Goal: Task Accomplishment & Management: Manage account settings

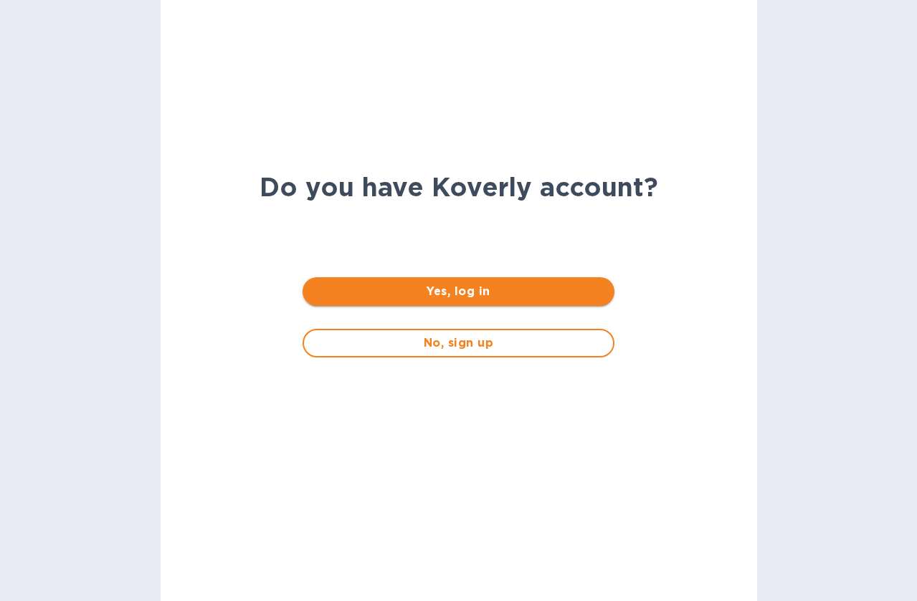
click at [474, 295] on span "Yes, log in" at bounding box center [458, 291] width 289 height 17
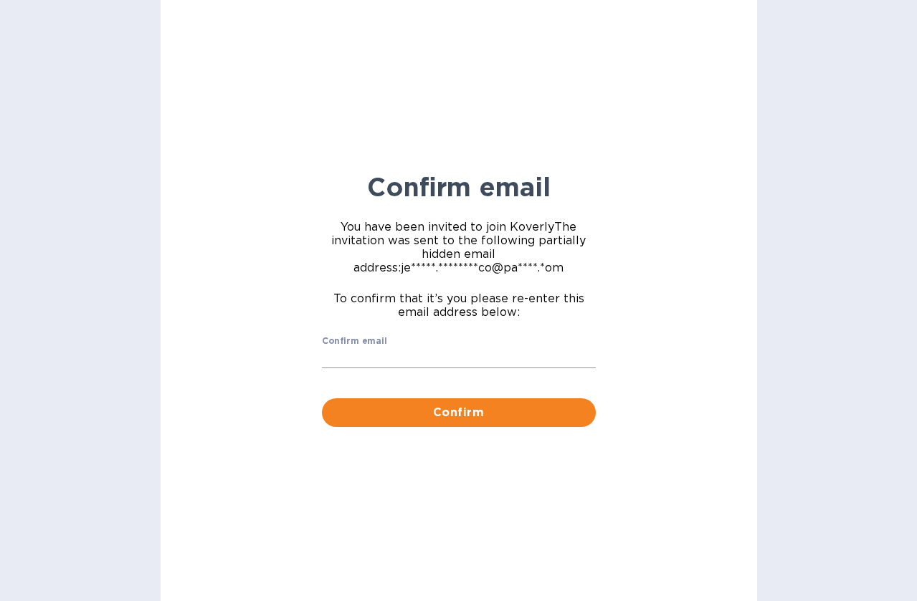
click at [427, 364] on input "Confirm email" at bounding box center [459, 359] width 274 height 22
type input "Jessica.parlagreco@panmet.com"
click at [481, 421] on span "Confirm" at bounding box center [458, 412] width 251 height 17
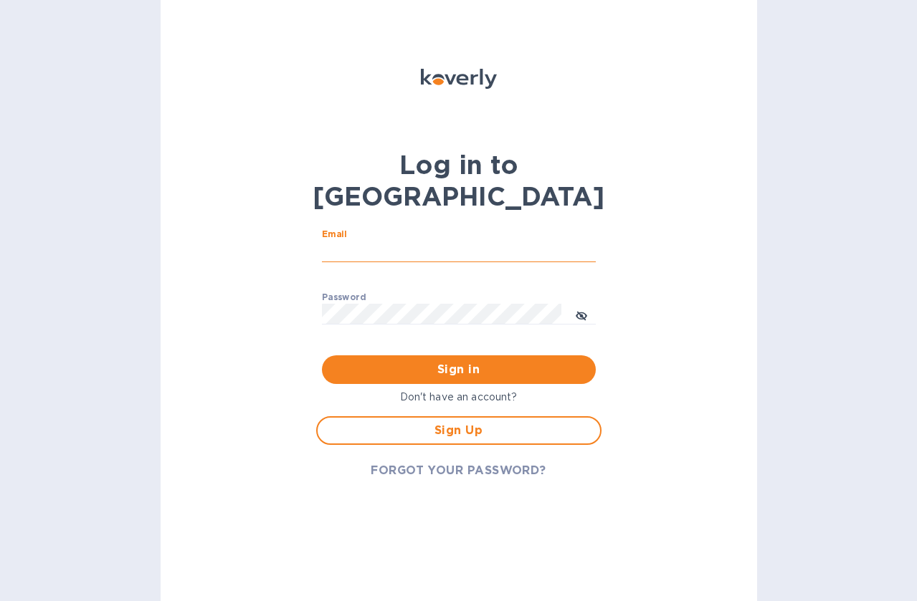
click at [374, 241] on input "Email" at bounding box center [459, 252] width 274 height 22
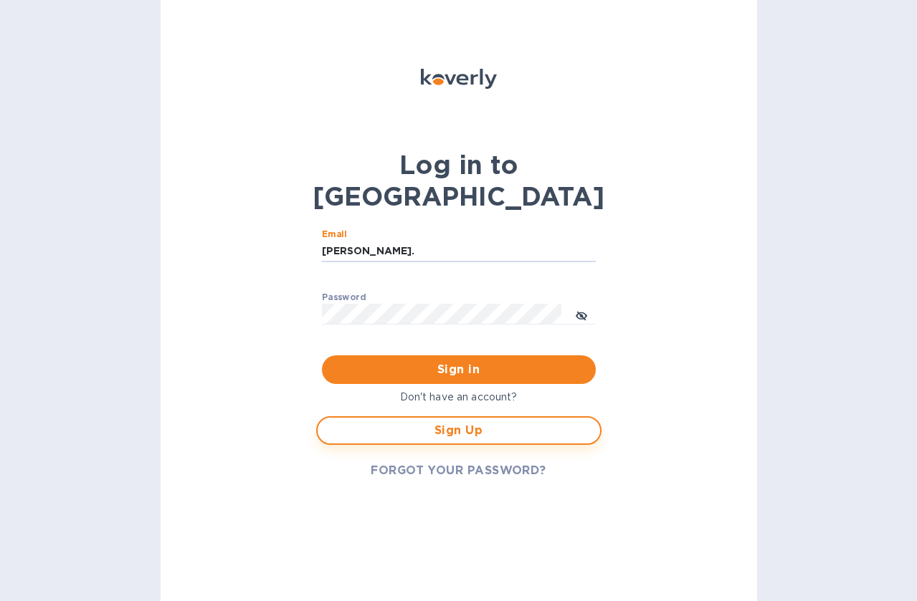
type input "jessica."
drag, startPoint x: 446, startPoint y: 392, endPoint x: 523, endPoint y: 409, distance: 79.3
click at [446, 422] on span "Sign Up" at bounding box center [458, 430] width 259 height 17
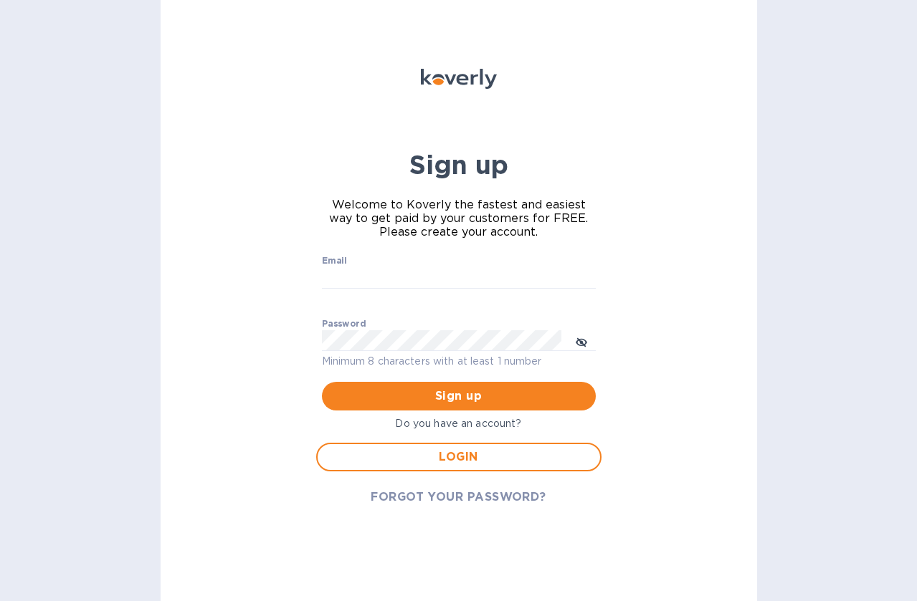
click at [371, 264] on div "Email ​" at bounding box center [459, 282] width 274 height 52
click at [371, 274] on input "Email" at bounding box center [459, 278] width 274 height 22
type input "jessica.parlagreco@panmet.com"
click at [472, 391] on span "Sign up" at bounding box center [458, 396] width 251 height 17
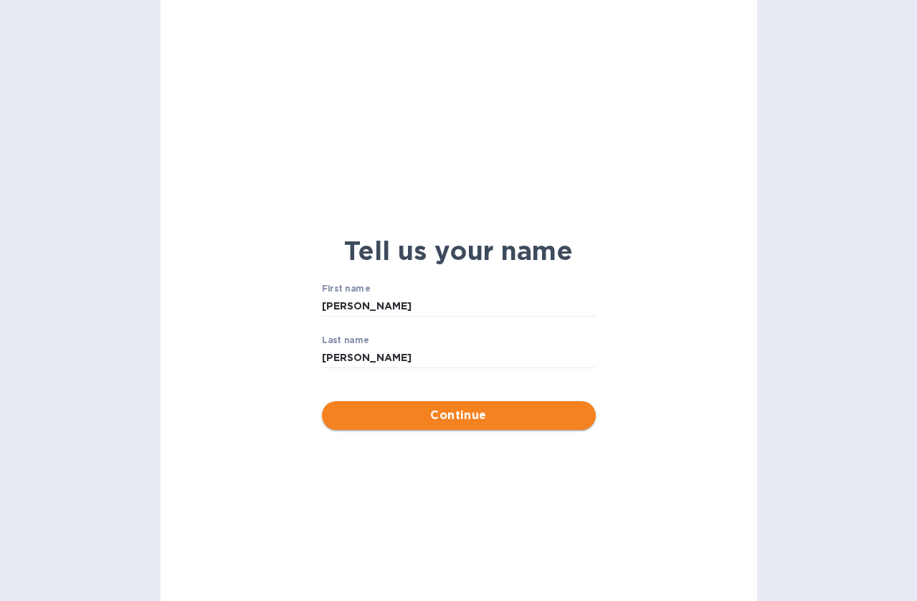
click at [474, 419] on span "Continue" at bounding box center [458, 415] width 251 height 17
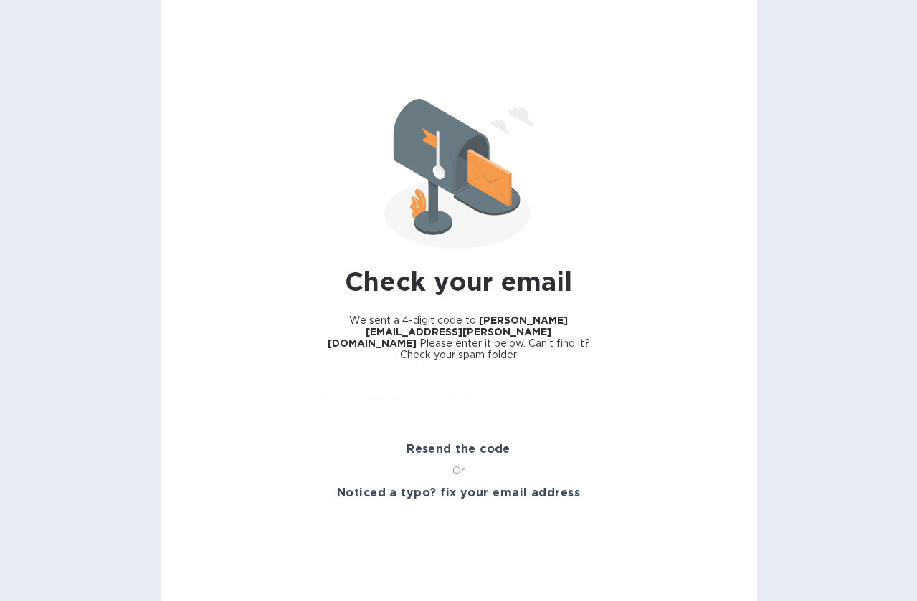
click at [360, 378] on input "text" at bounding box center [350, 389] width 56 height 22
type input "2"
type input "0"
type input "6"
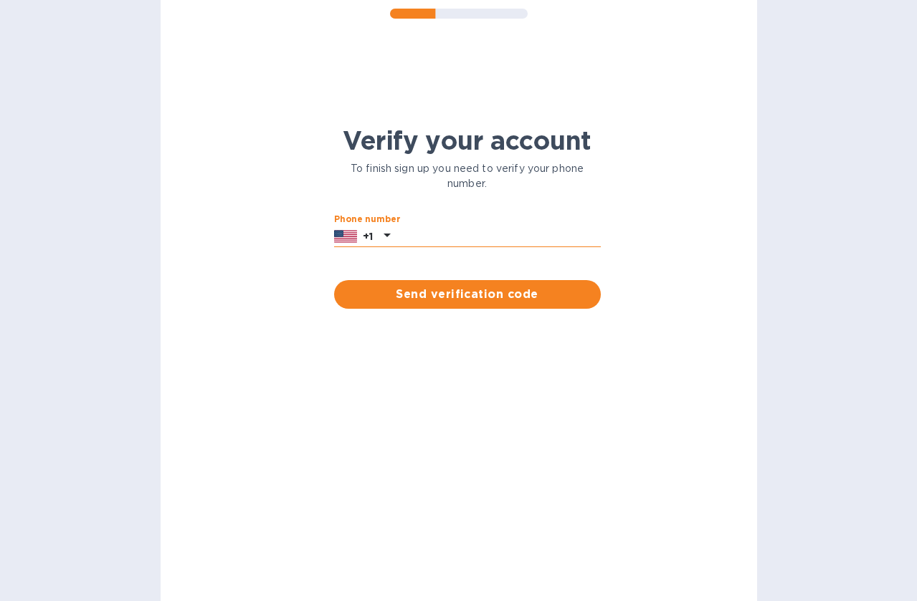
click at [474, 240] on input "text" at bounding box center [498, 237] width 205 height 22
type input "4049854912"
drag, startPoint x: 554, startPoint y: 302, endPoint x: 634, endPoint y: 310, distance: 79.9
click at [554, 302] on button "Send verification code" at bounding box center [467, 294] width 267 height 29
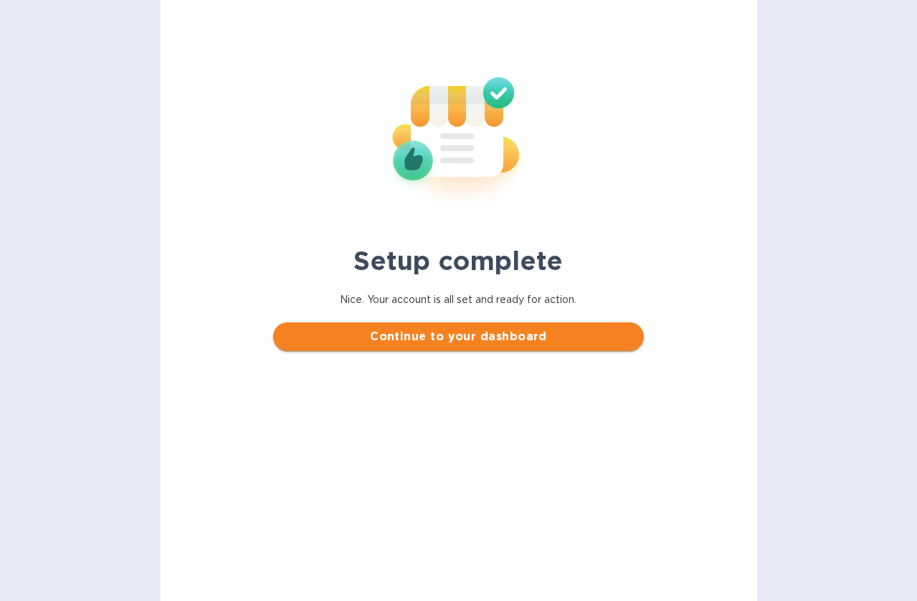
click at [459, 341] on span "Continue to your dashboard" at bounding box center [459, 336] width 348 height 17
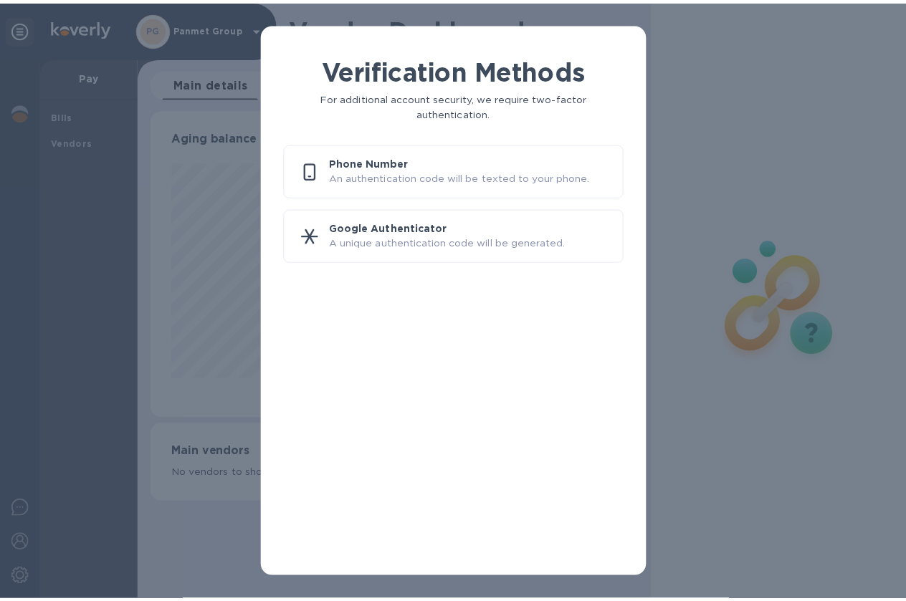
scroll to position [310, 494]
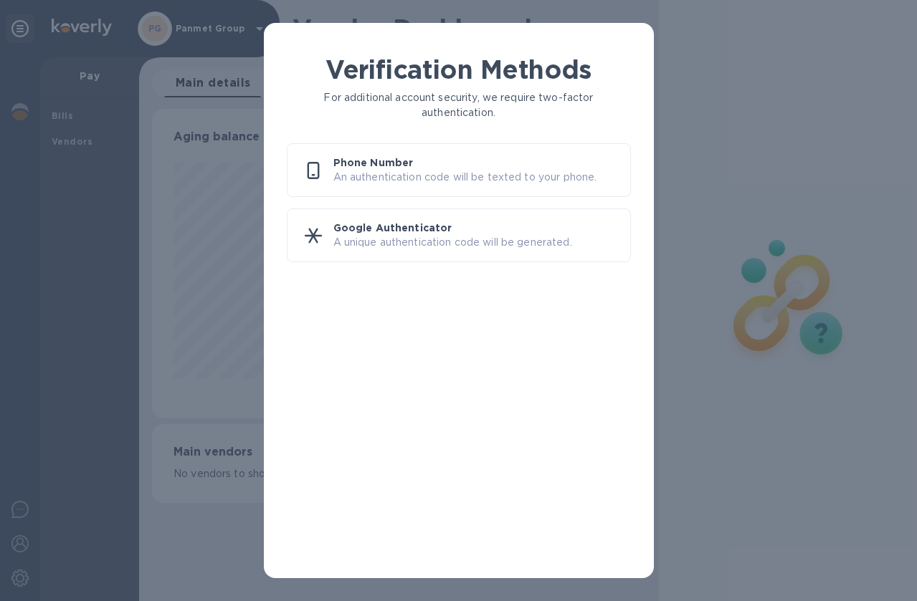
click at [478, 181] on p "An authentication code will be texted to your phone." at bounding box center [475, 177] width 285 height 15
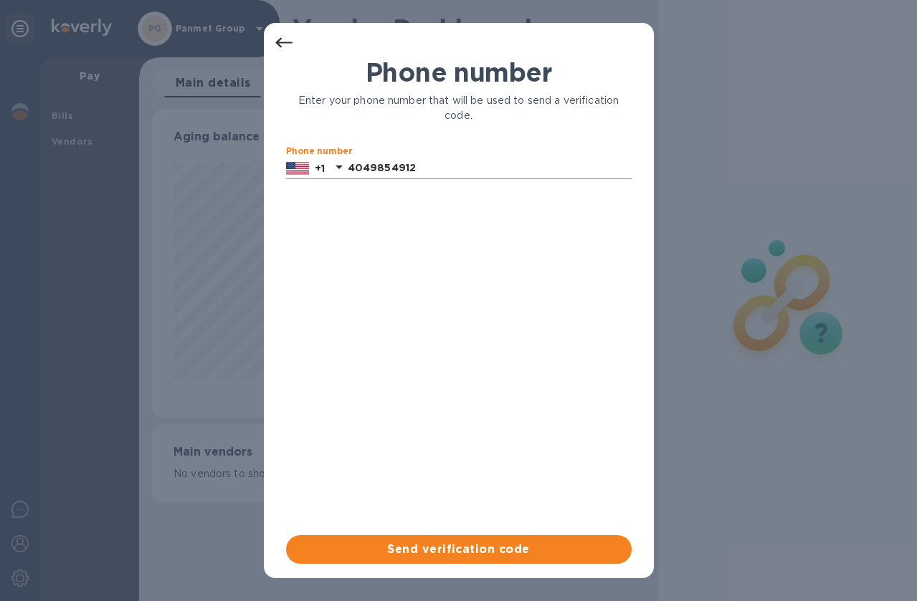
click at [382, 170] on input "4049854912" at bounding box center [490, 169] width 284 height 22
type input "4044219855"
click at [483, 548] on span "Send verification code" at bounding box center [458, 549] width 323 height 17
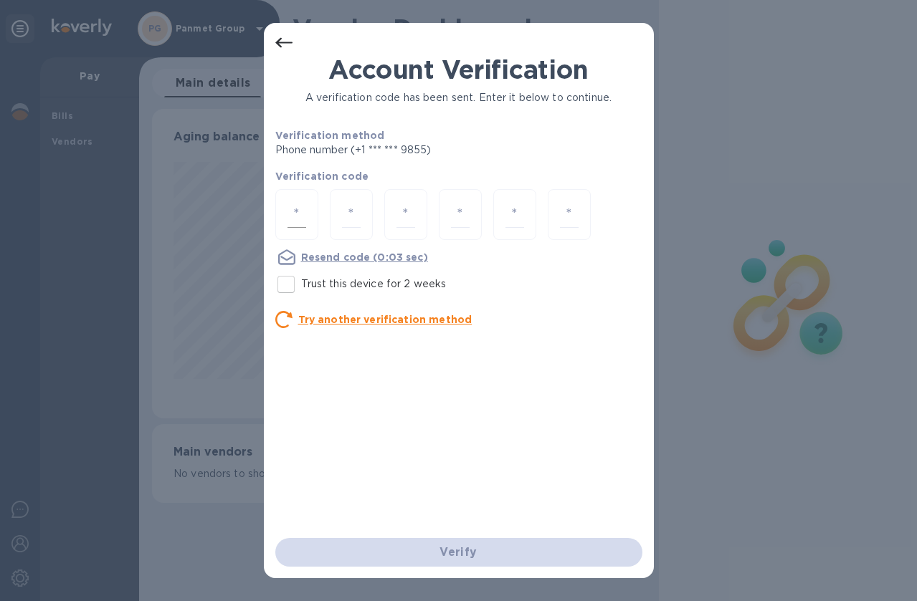
click at [295, 211] on input "number" at bounding box center [296, 214] width 19 height 27
type input "7"
type input "9"
type input "6"
type input "4"
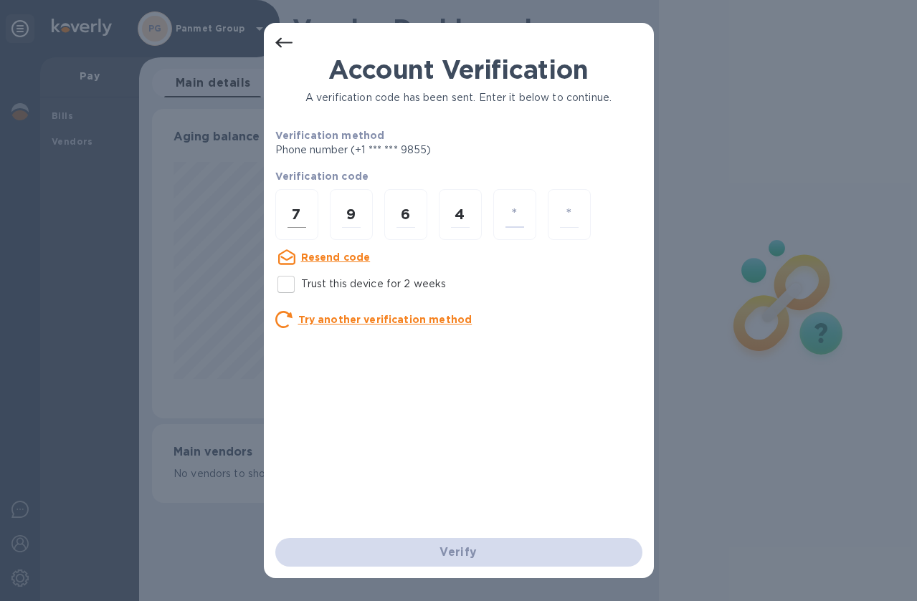
type input "5"
type input "6"
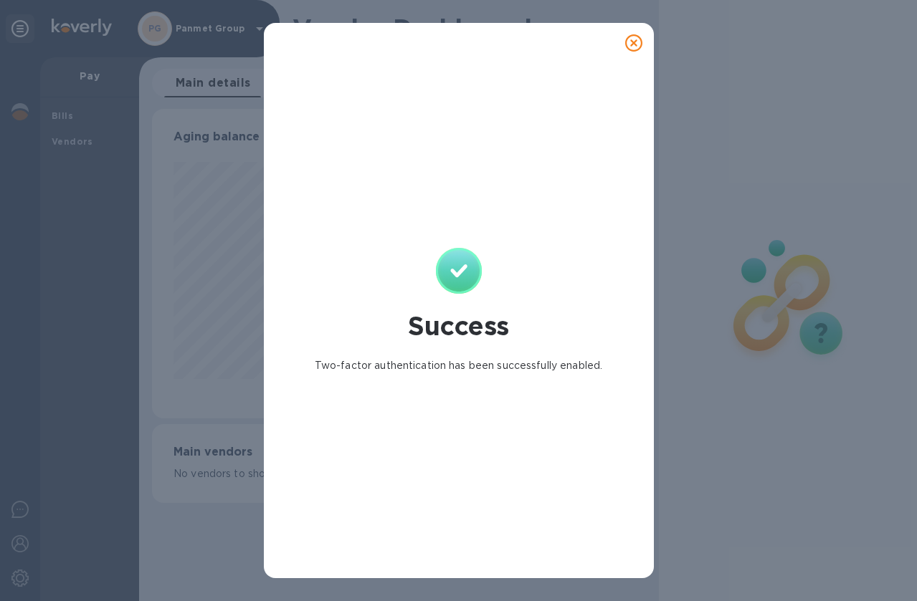
click at [635, 44] on icon at bounding box center [633, 42] width 17 height 17
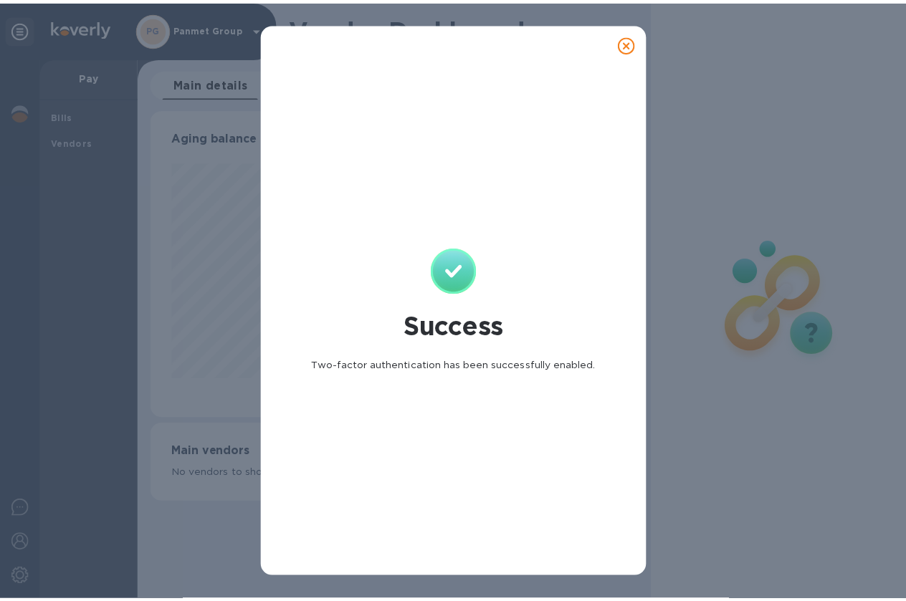
scroll to position [716376, 716199]
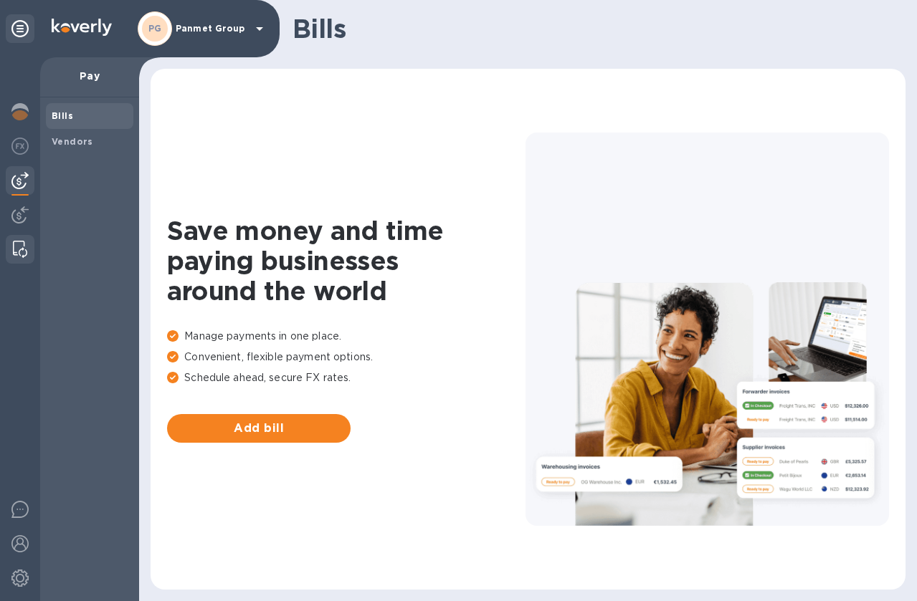
click at [16, 245] on img at bounding box center [20, 249] width 14 height 17
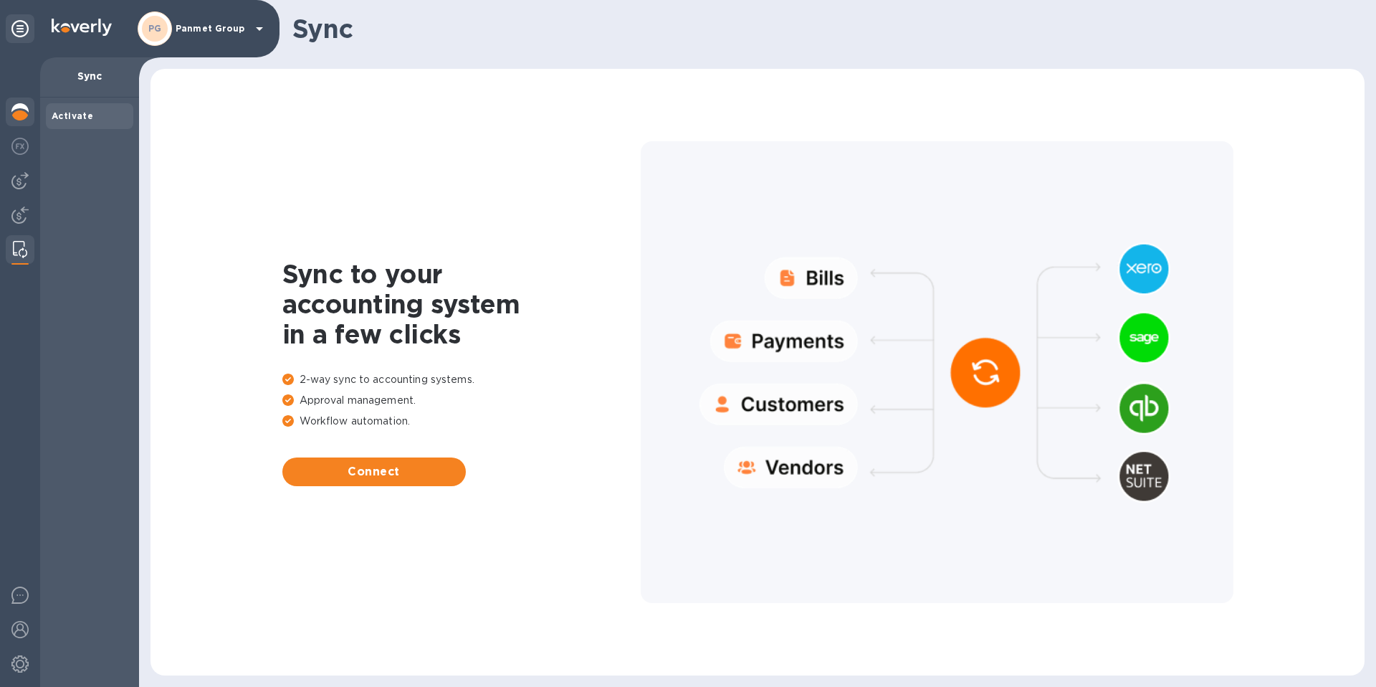
click at [16, 117] on img at bounding box center [19, 111] width 17 height 17
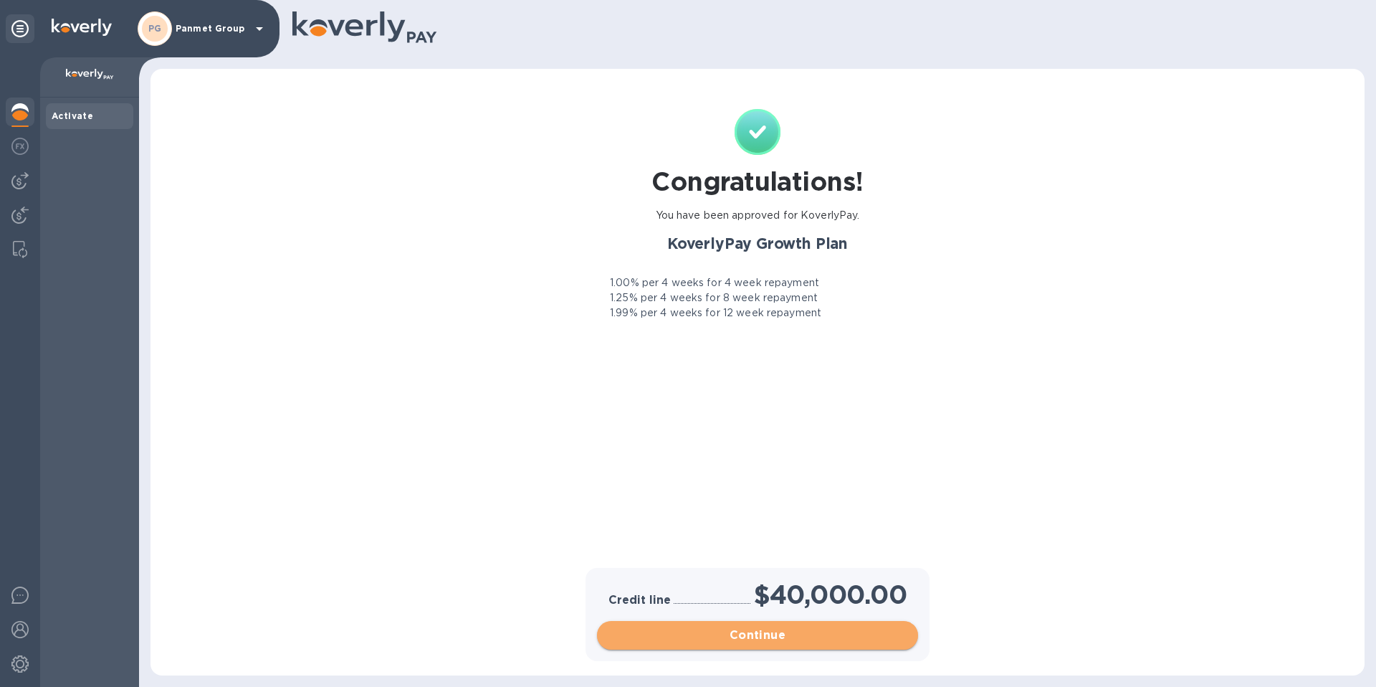
click at [763, 601] on span "Continue" at bounding box center [757, 634] width 298 height 17
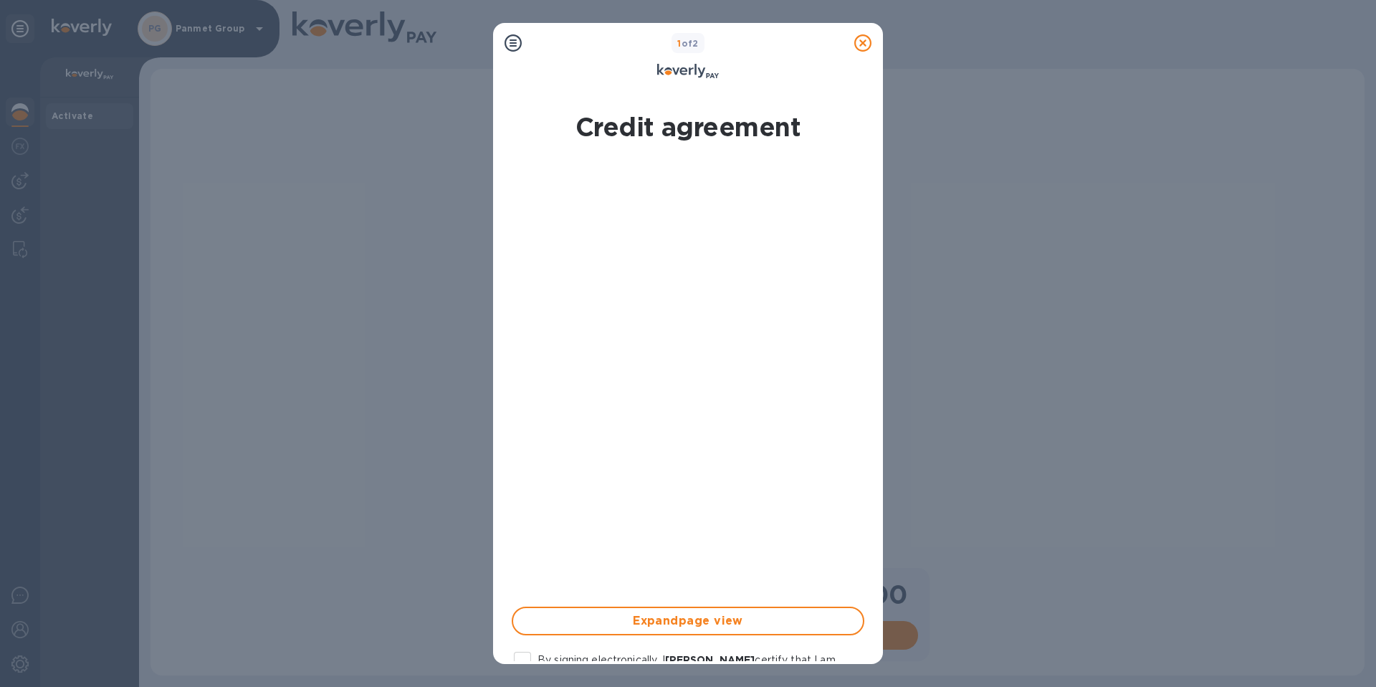
scroll to position [189, 0]
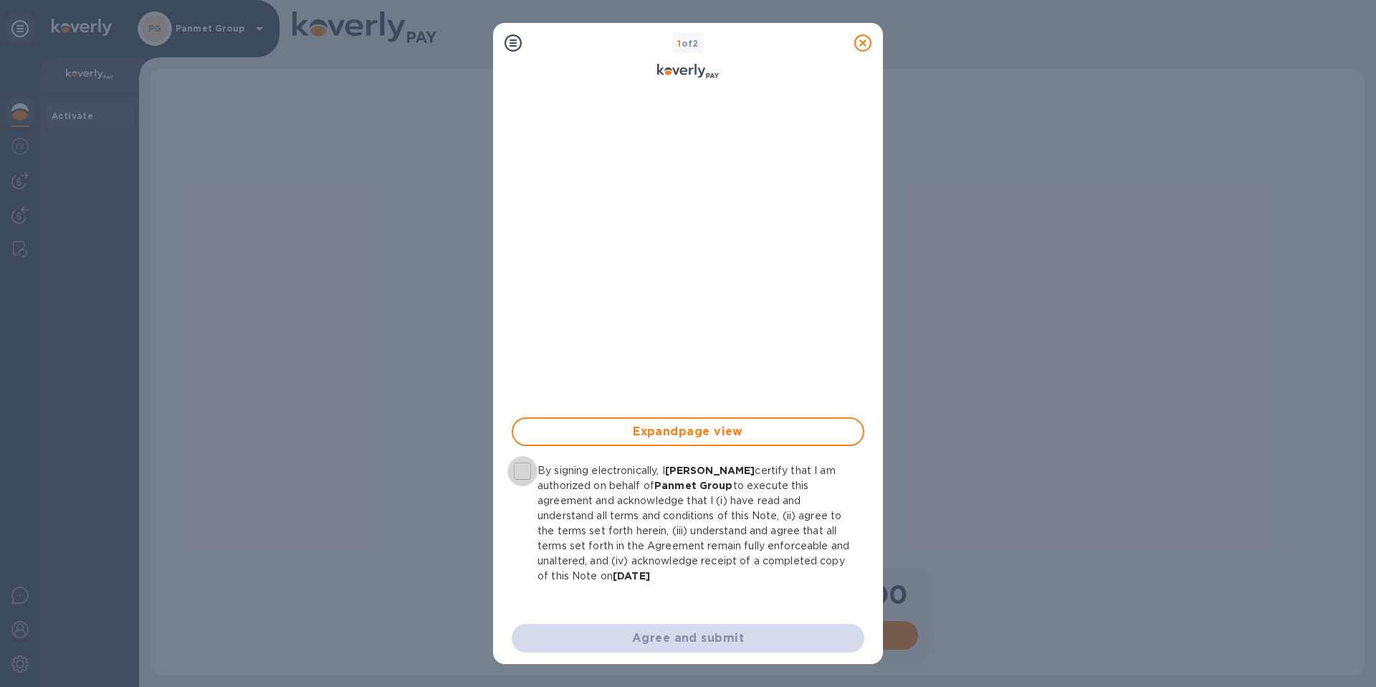
click at [529, 471] on input "By signing electronically, I Jessica Parlagreco certify that I am authorized on…" at bounding box center [522, 471] width 30 height 30
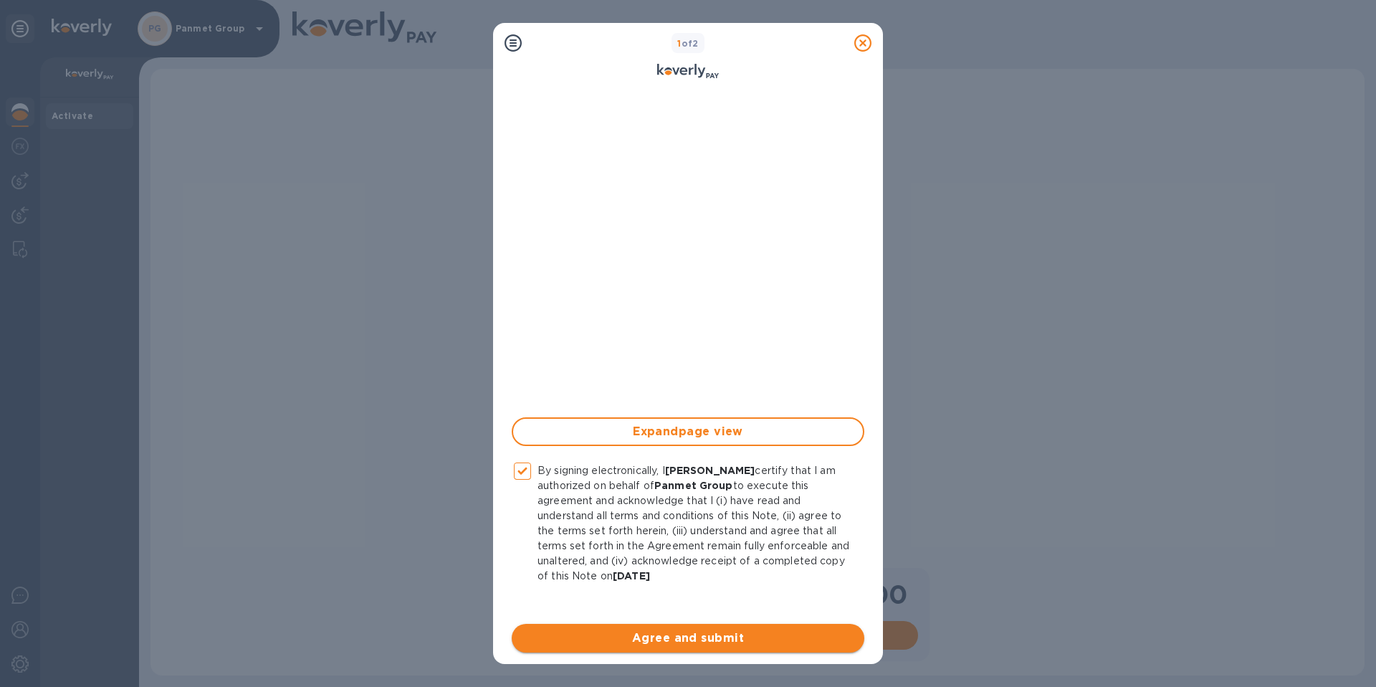
click at [719, 601] on span "Agree and submit" at bounding box center [688, 637] width 330 height 17
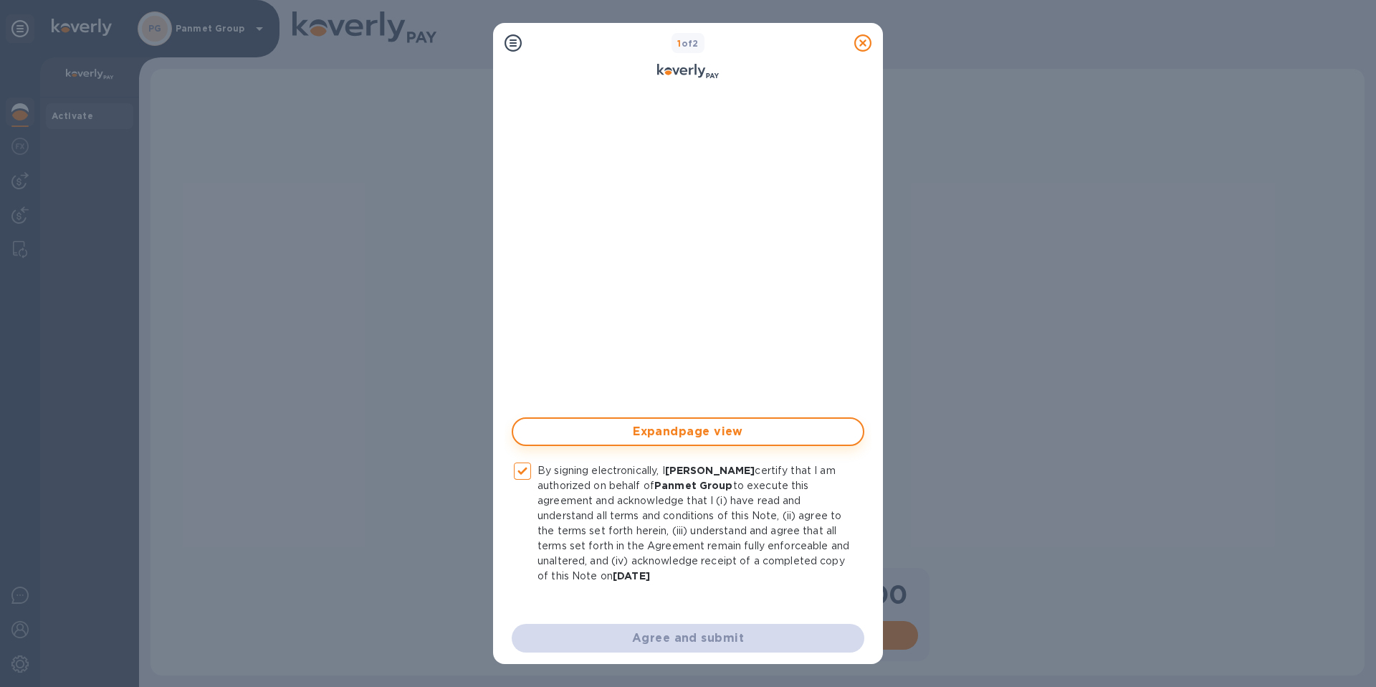
checkbox input "false"
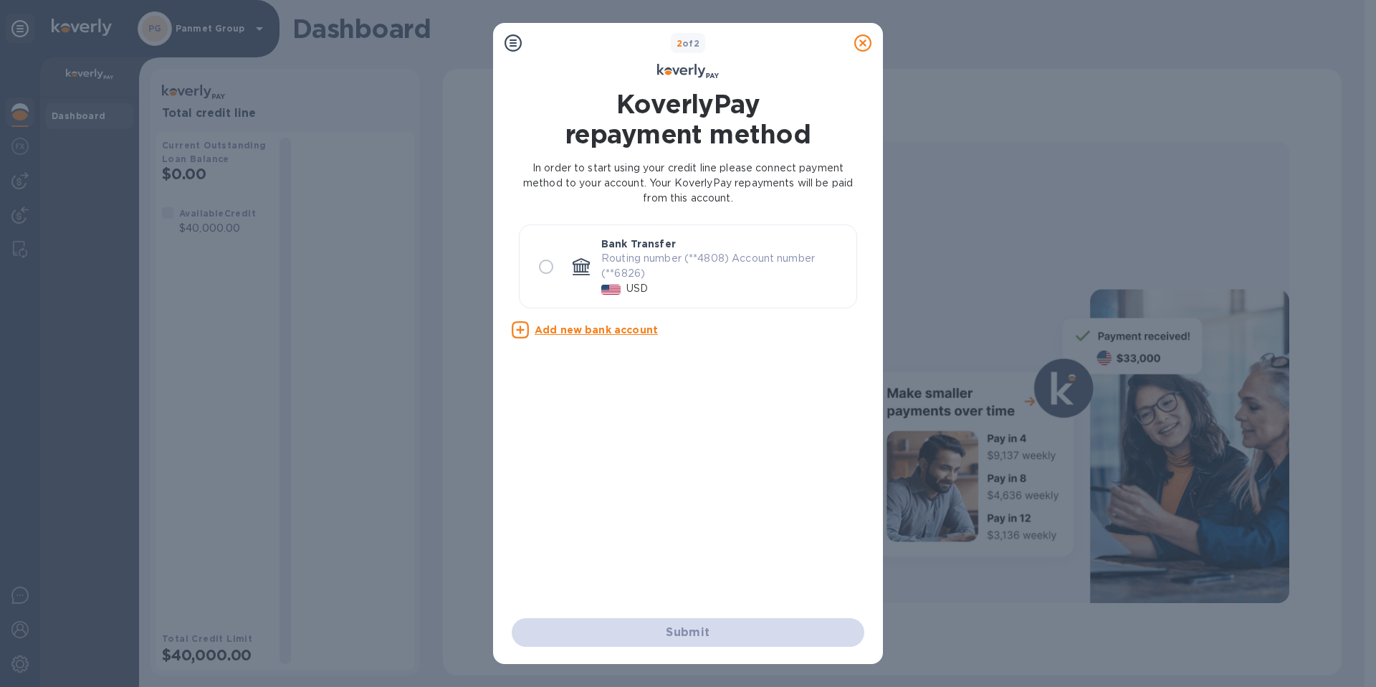
scroll to position [0, 0]
click at [547, 265] on input "radio" at bounding box center [546, 267] width 30 height 30
radio input "true"
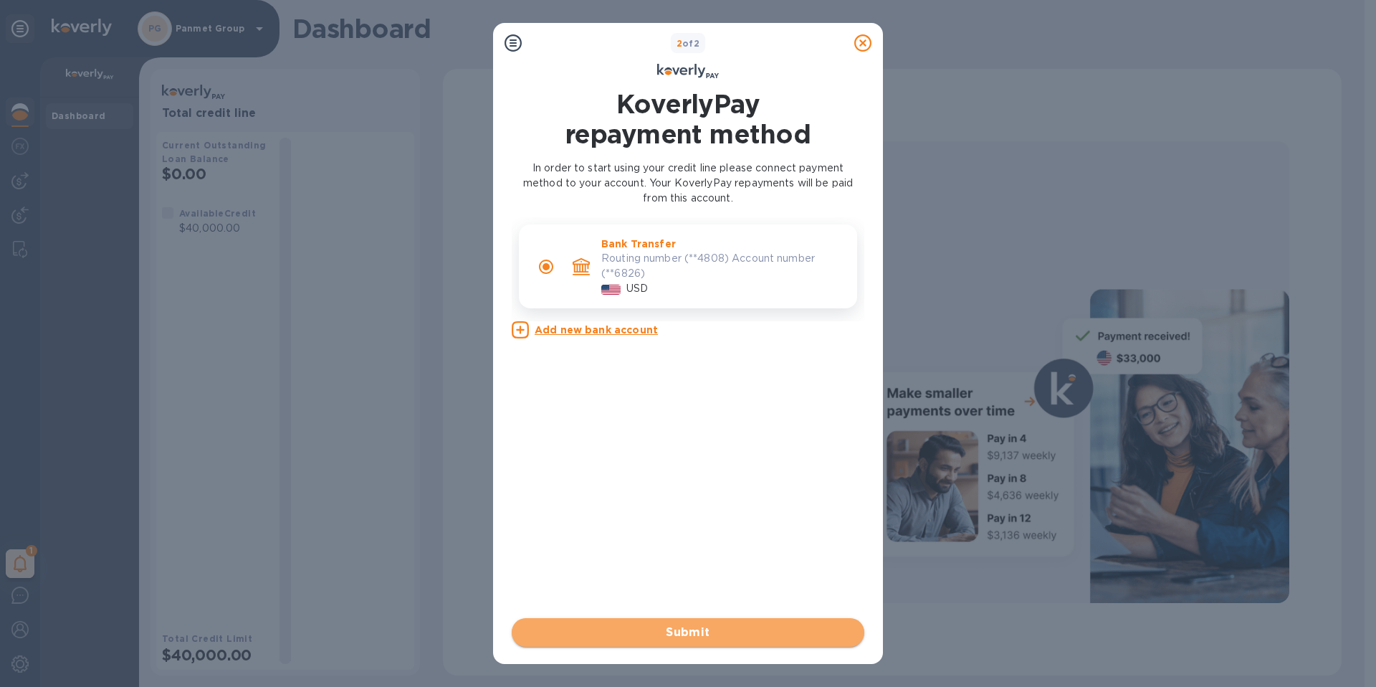
click at [730, 601] on span "Submit" at bounding box center [688, 632] width 330 height 17
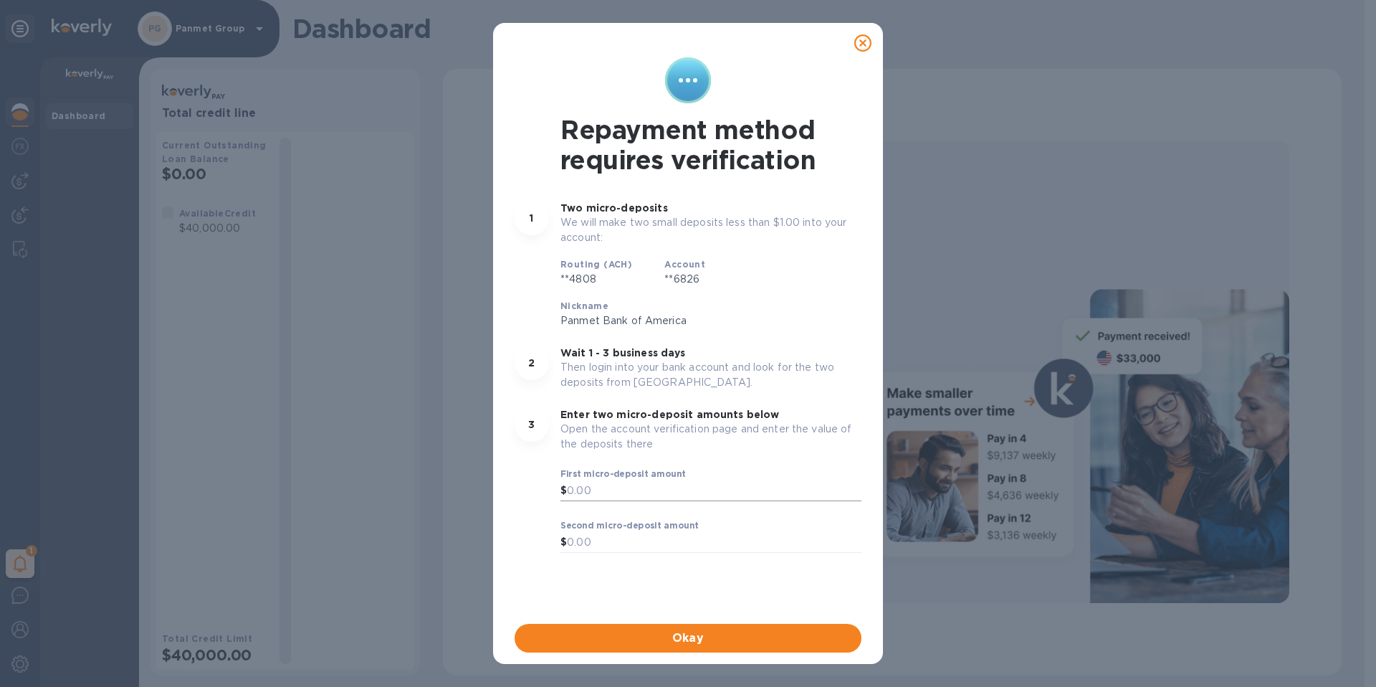
click at [599, 491] on input "text" at bounding box center [714, 491] width 295 height 22
click at [856, 42] on icon at bounding box center [862, 42] width 17 height 17
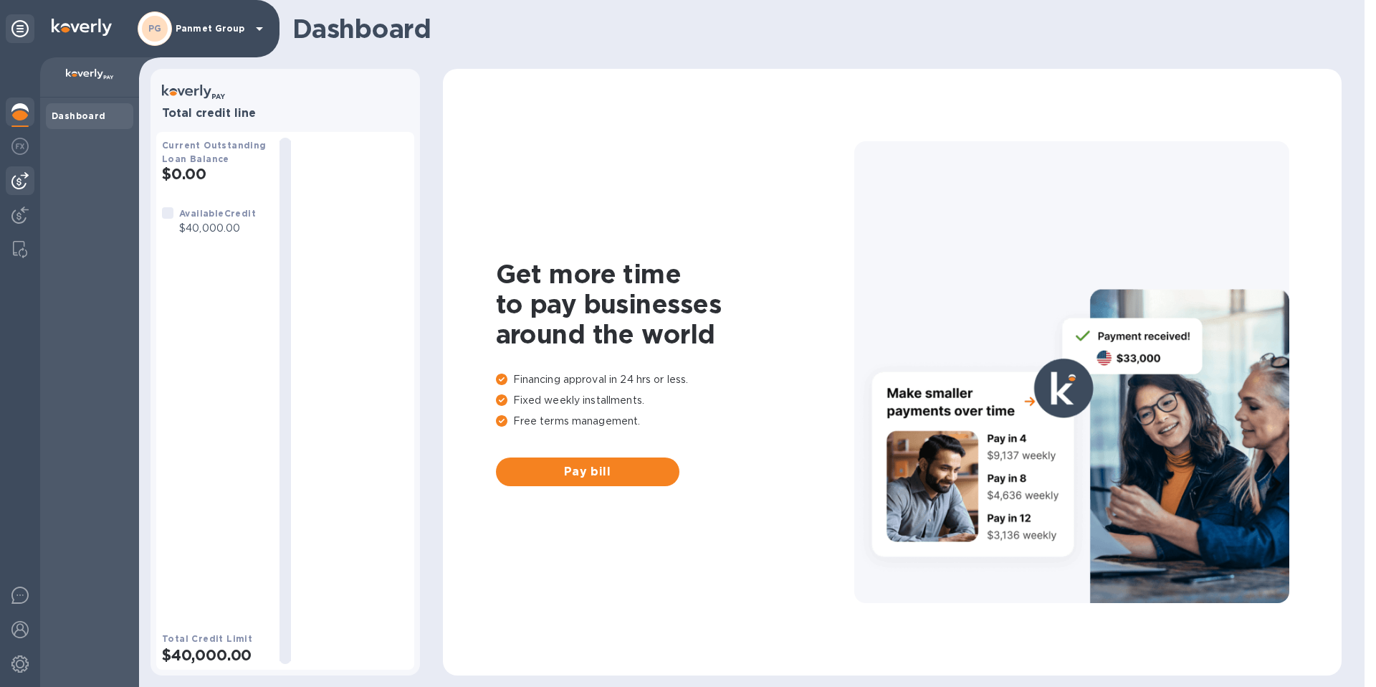
click at [24, 191] on div at bounding box center [20, 180] width 29 height 29
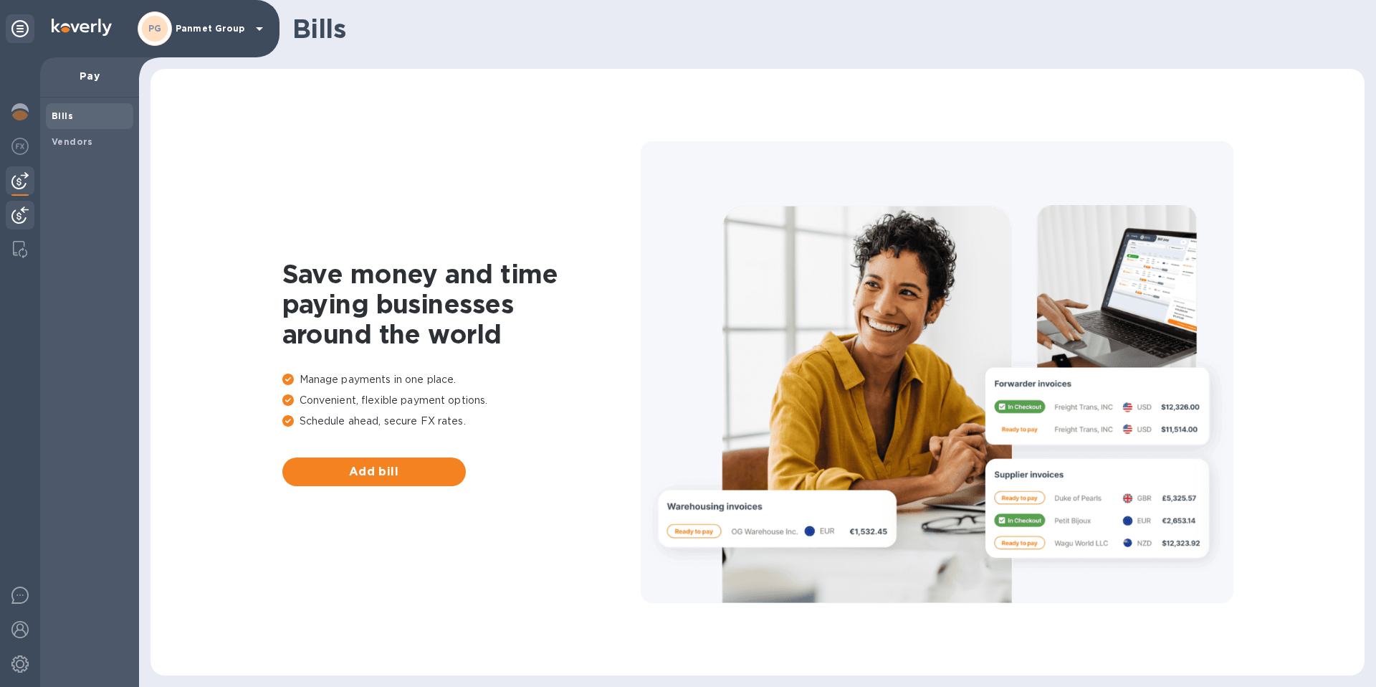
click at [19, 214] on img at bounding box center [19, 214] width 17 height 17
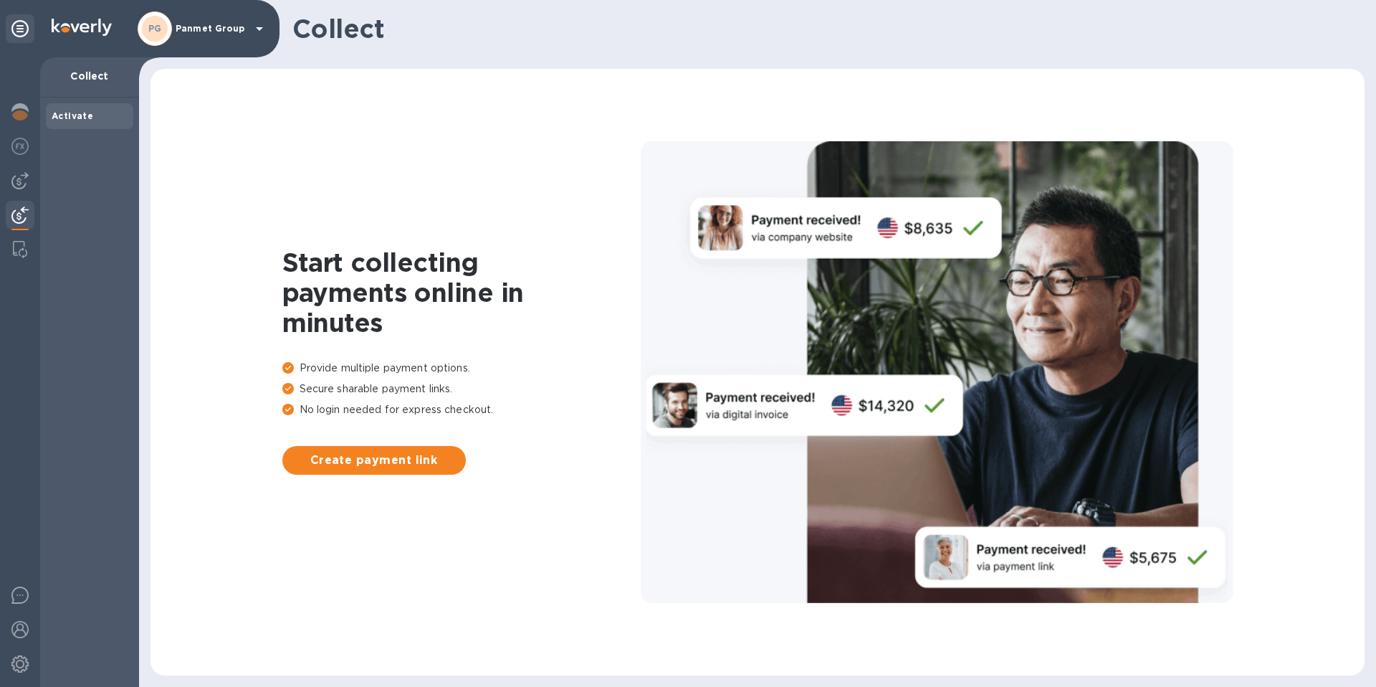
click at [95, 72] on p "Collect" at bounding box center [90, 76] width 76 height 14
click at [370, 459] on span "Create payment link" at bounding box center [374, 460] width 161 height 17
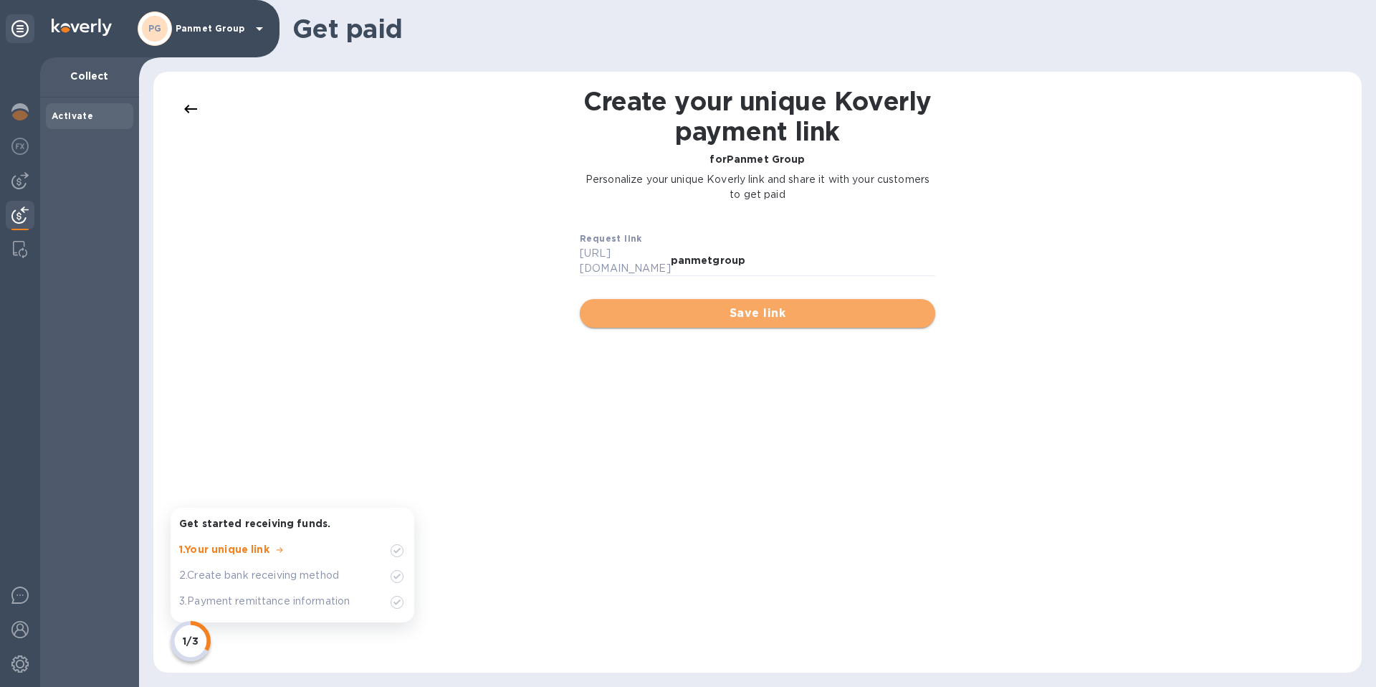
click at [737, 305] on span "Save link" at bounding box center [757, 313] width 333 height 17
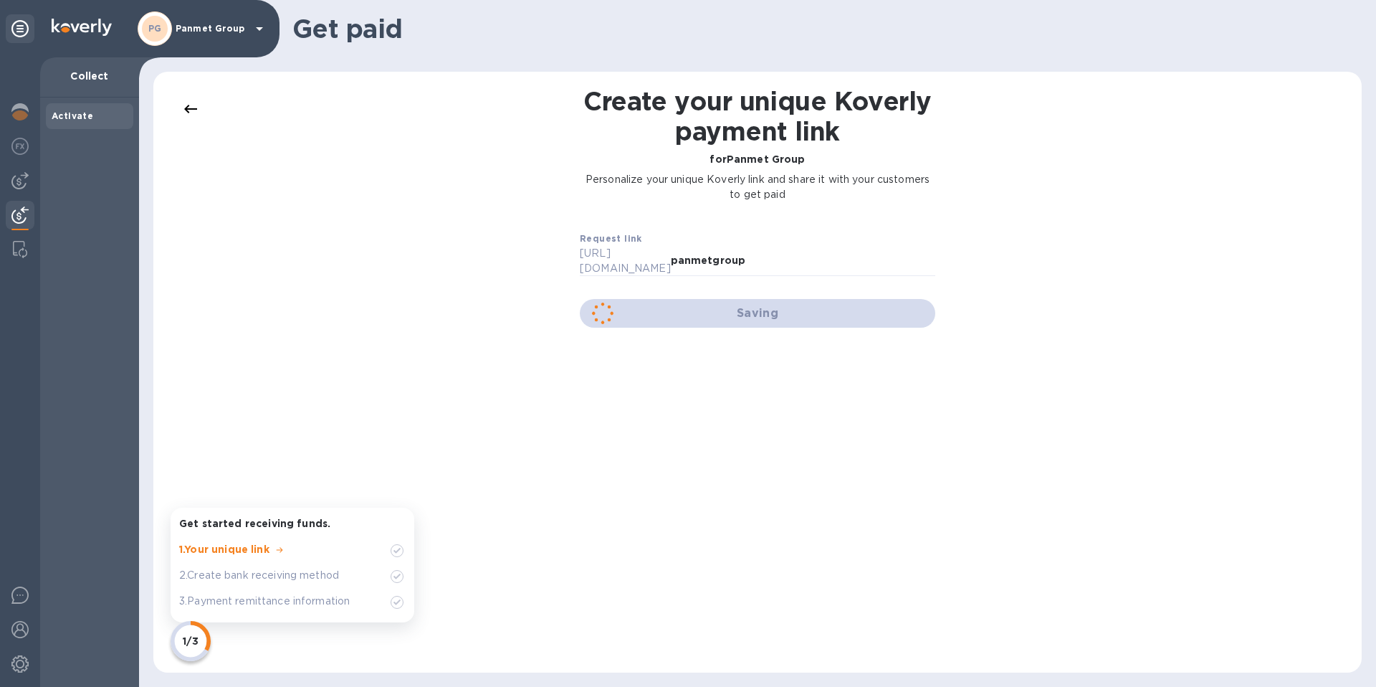
click at [737, 302] on div "Saving" at bounding box center [757, 313] width 378 height 52
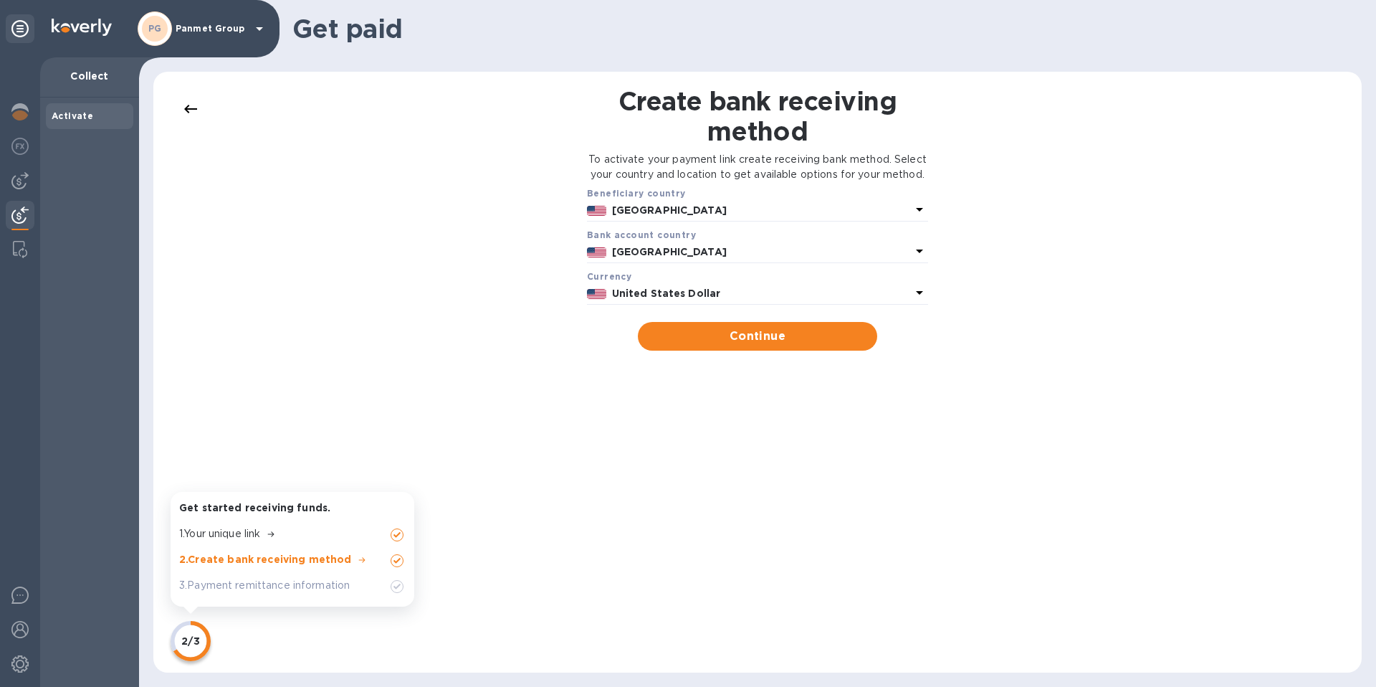
click at [980, 405] on div "Create bank receiving method To activate your payment link create receiving ban…" at bounding box center [758, 372] width 1180 height 572
click at [782, 345] on span "Continue" at bounding box center [757, 336] width 216 height 17
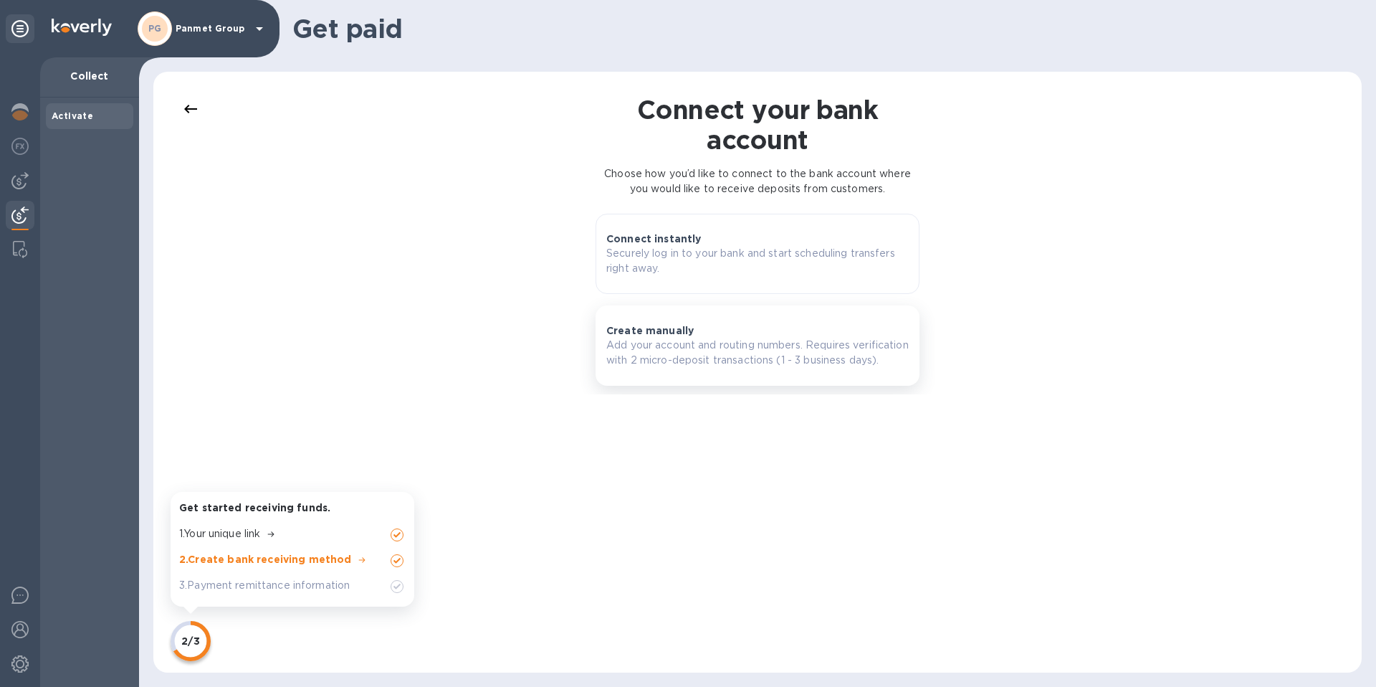
click at [691, 344] on p "Add your account and routing numbers. Requires verification with 2 micro-deposi…" at bounding box center [757, 353] width 302 height 30
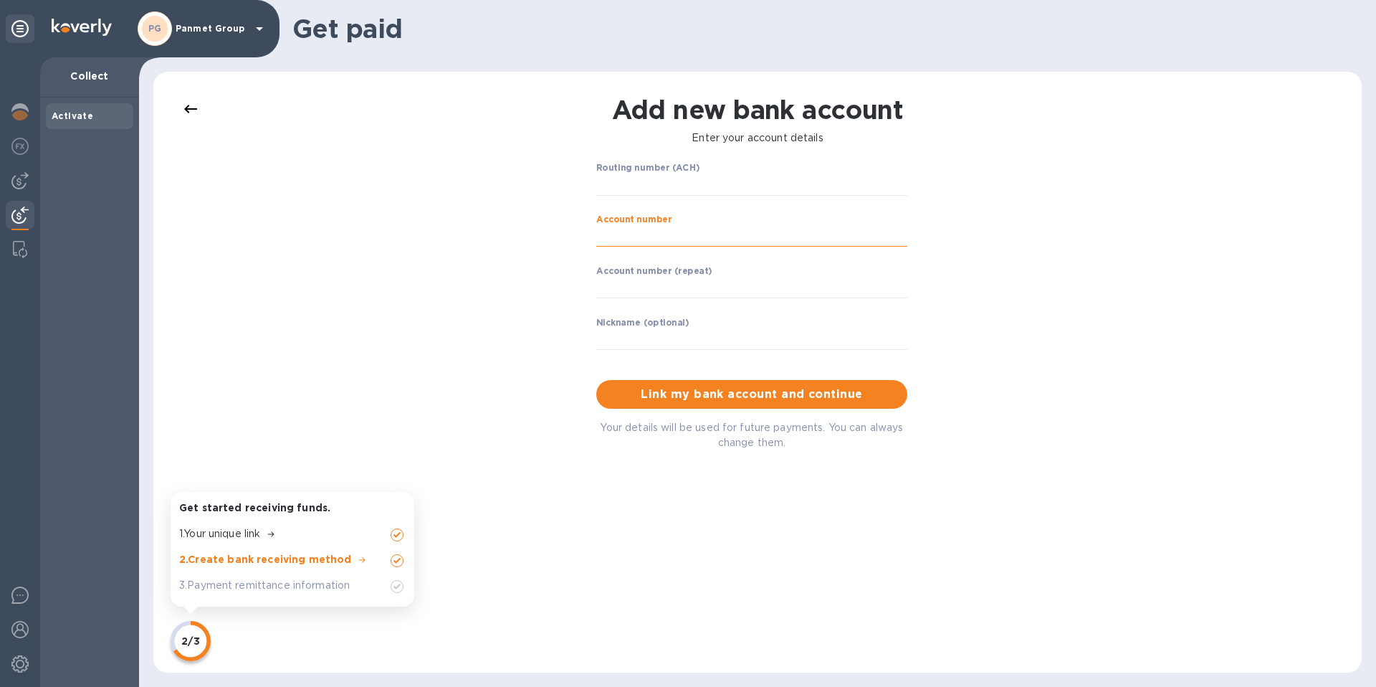
click at [646, 232] on input "string" at bounding box center [751, 237] width 311 height 22
paste input "291006026826"
type input "291006026826"
paste input "291006026826"
type input "291006026826"
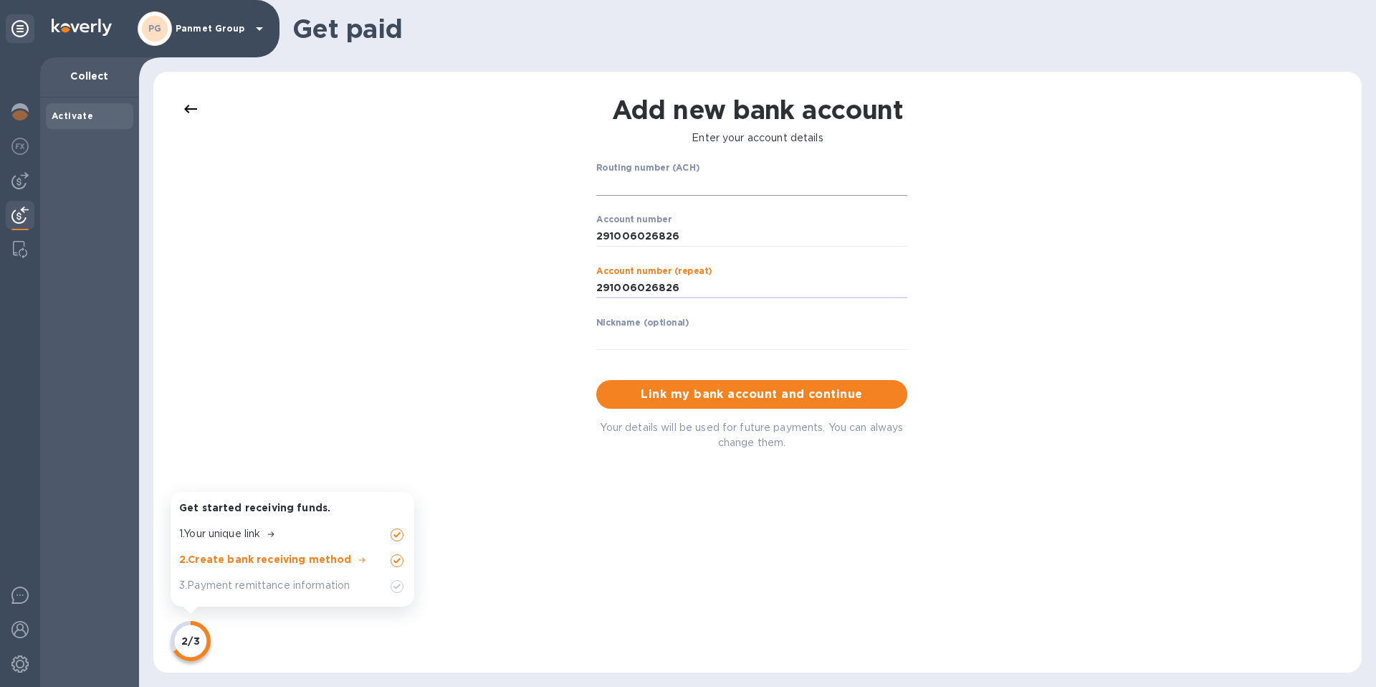
click at [634, 181] on input "string" at bounding box center [751, 185] width 311 height 22
paste input "081904808"
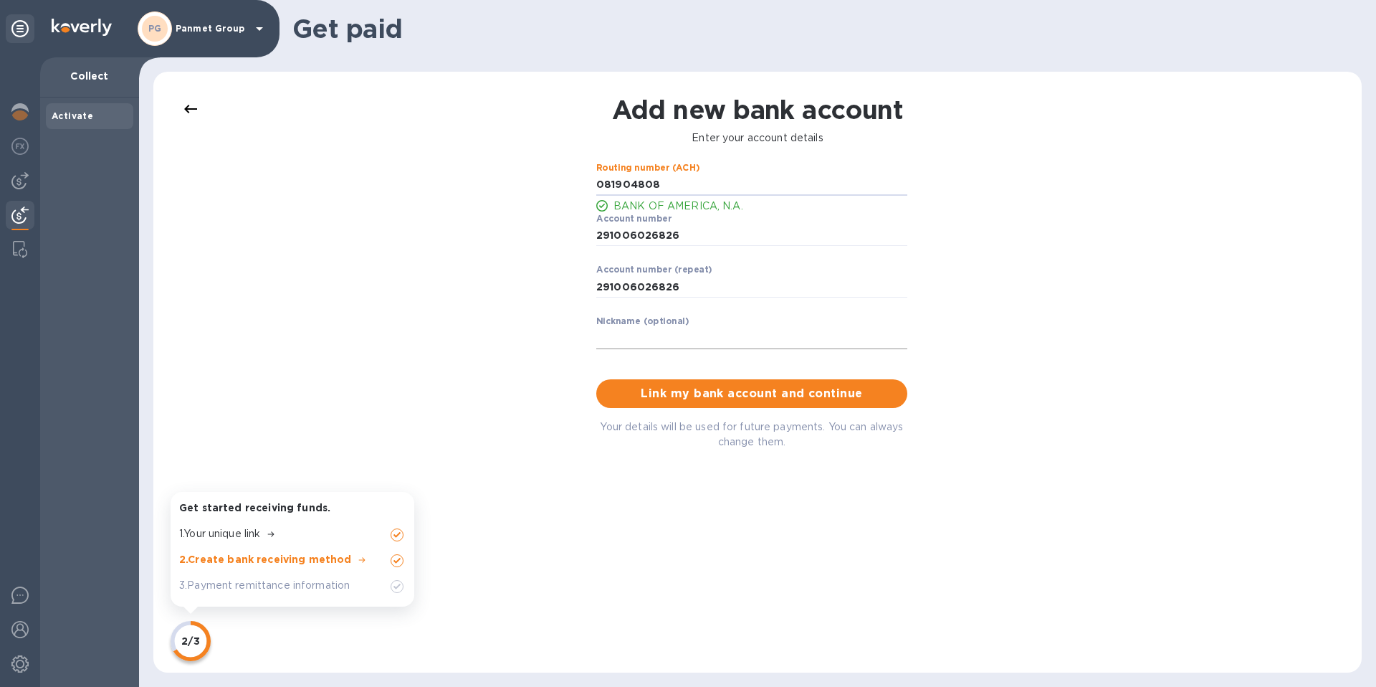
type input "081904808"
click at [699, 341] on input "text" at bounding box center [751, 339] width 311 height 22
type input "Panmet Group"
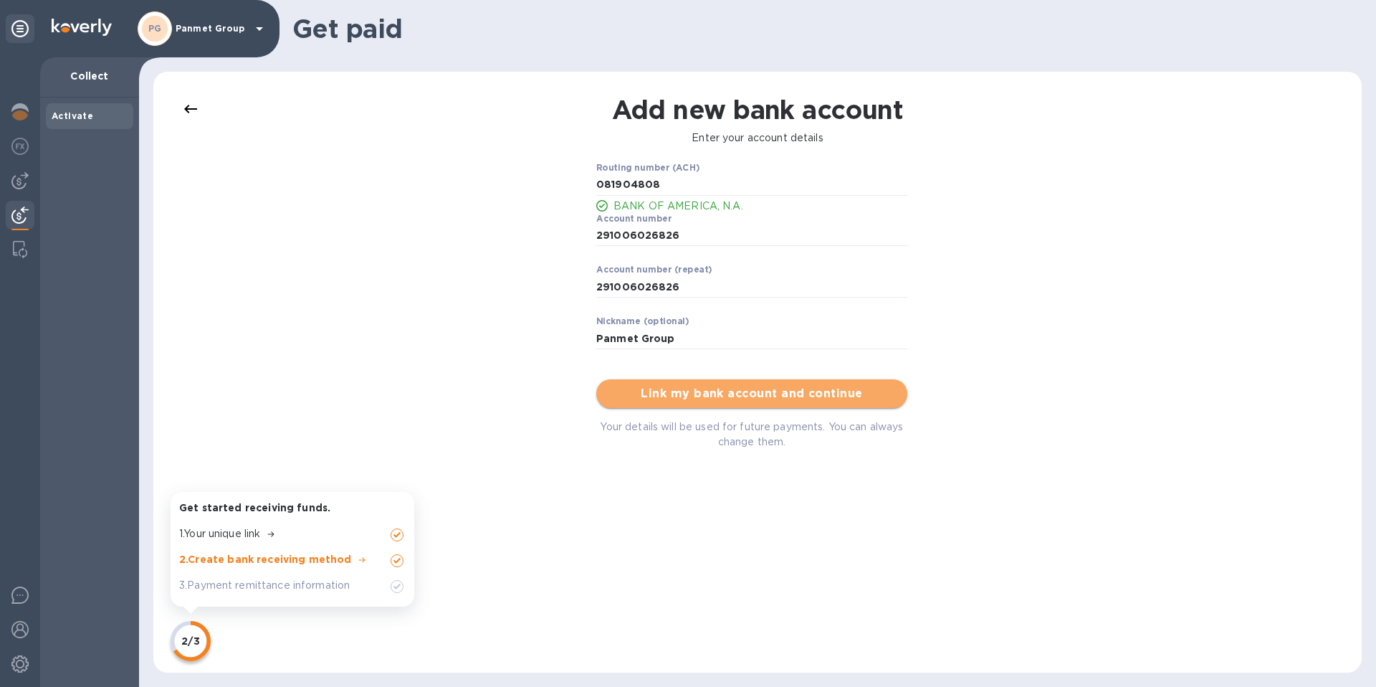
click at [768, 388] on span "Link my bank account and continue" at bounding box center [752, 393] width 288 height 17
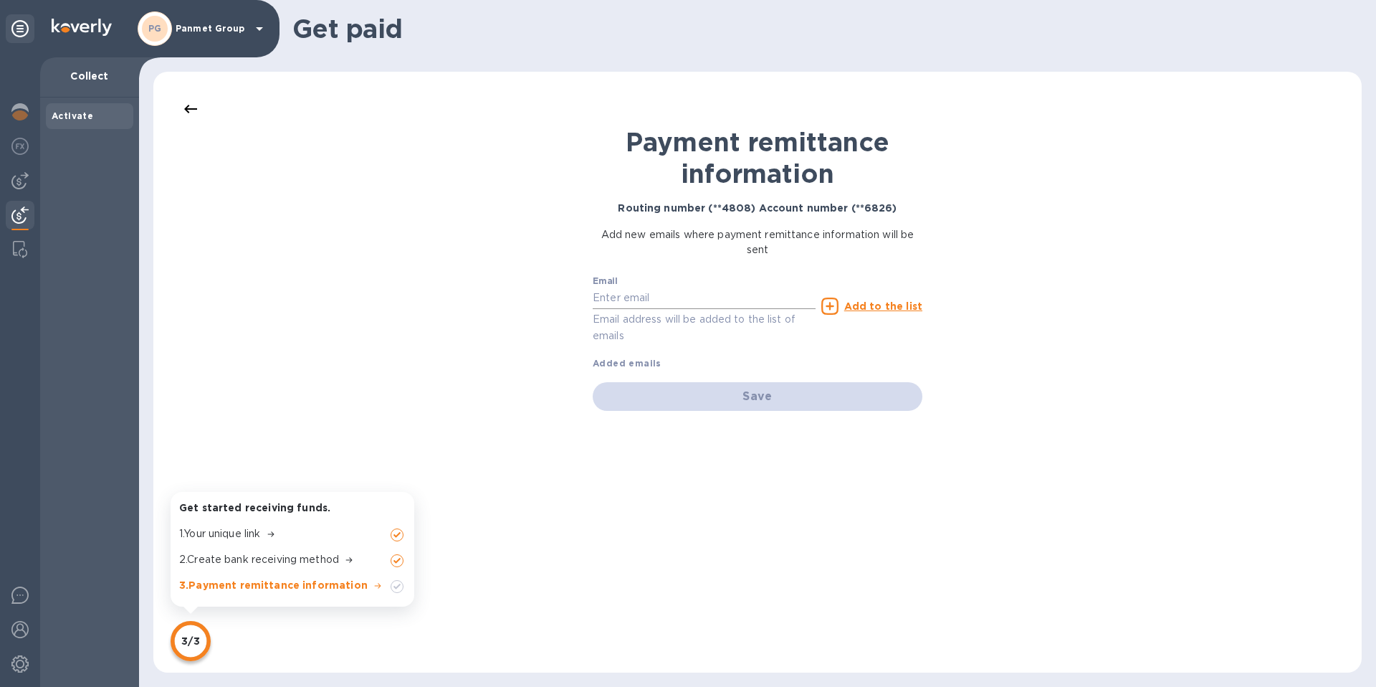
click at [679, 300] on input "text" at bounding box center [704, 298] width 223 height 22
click at [982, 366] on div "Payment remittance information Routing number (**4808) Account number (**6826) …" at bounding box center [758, 372] width 1180 height 572
click at [697, 296] on input "text" at bounding box center [704, 298] width 223 height 22
drag, startPoint x: 976, startPoint y: 368, endPoint x: 985, endPoint y: 373, distance: 10.0
click at [977, 368] on div "Payment remittance information Routing number (**4808) Account number (**6826) …" at bounding box center [758, 372] width 1180 height 572
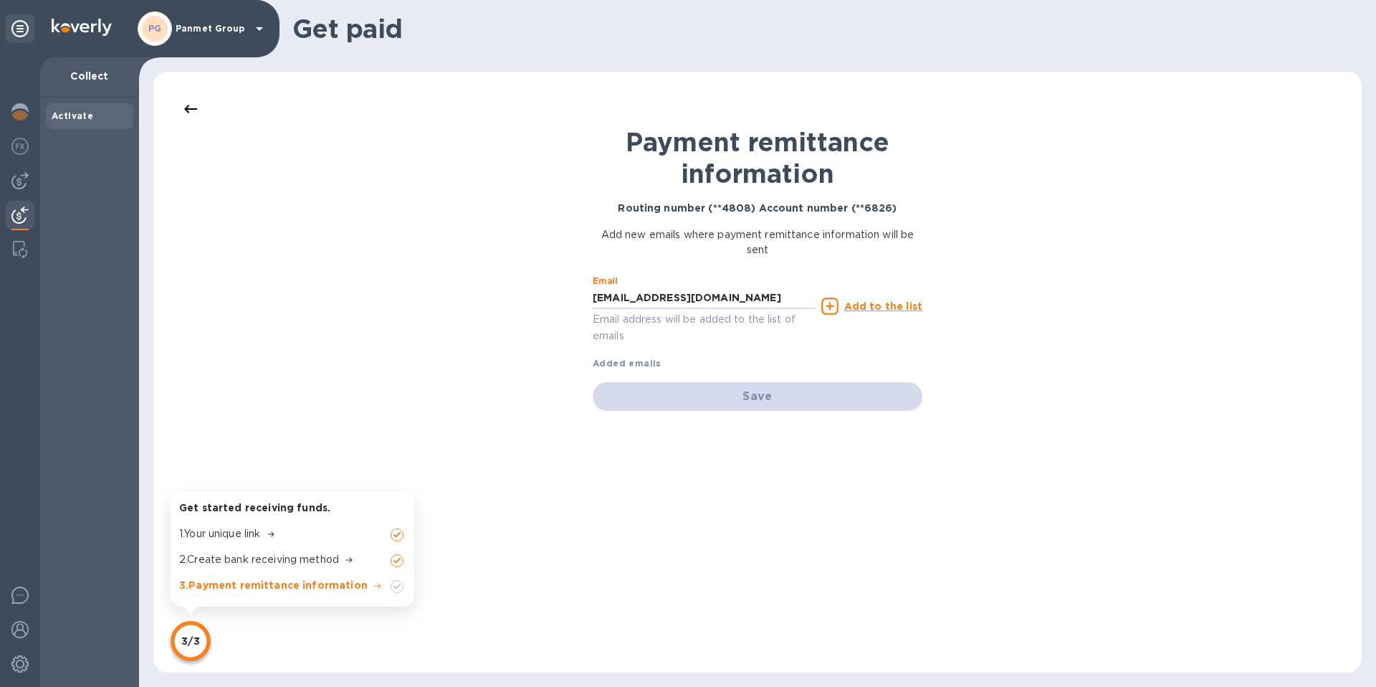
drag, startPoint x: 649, startPoint y: 297, endPoint x: 558, endPoint y: 293, distance: 91.1
click at [558, 294] on div "Payment remittance information Routing number (**4808) Account number (**6826) …" at bounding box center [758, 372] width 1180 height 572
type input "jessica.parlagreco@panmet.com"
click at [893, 302] on u "Add to the list" at bounding box center [883, 305] width 78 height 11
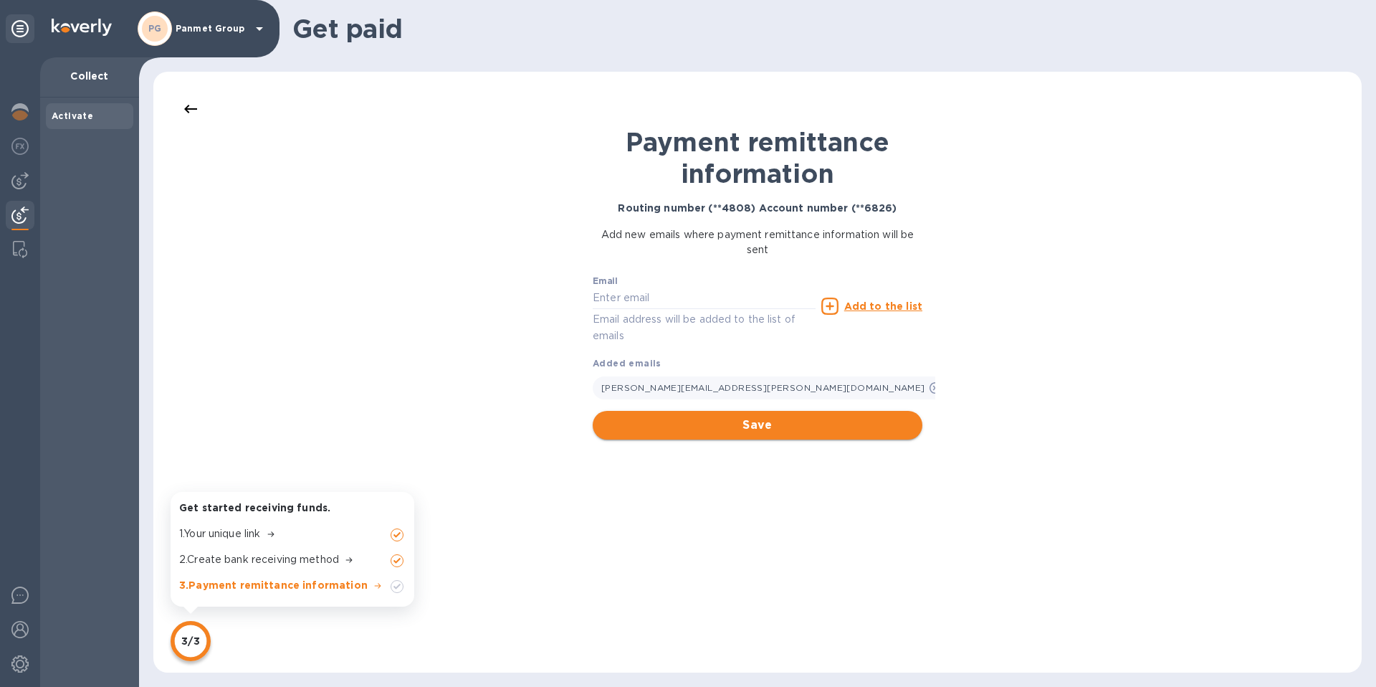
click at [807, 428] on span "Save" at bounding box center [757, 424] width 307 height 17
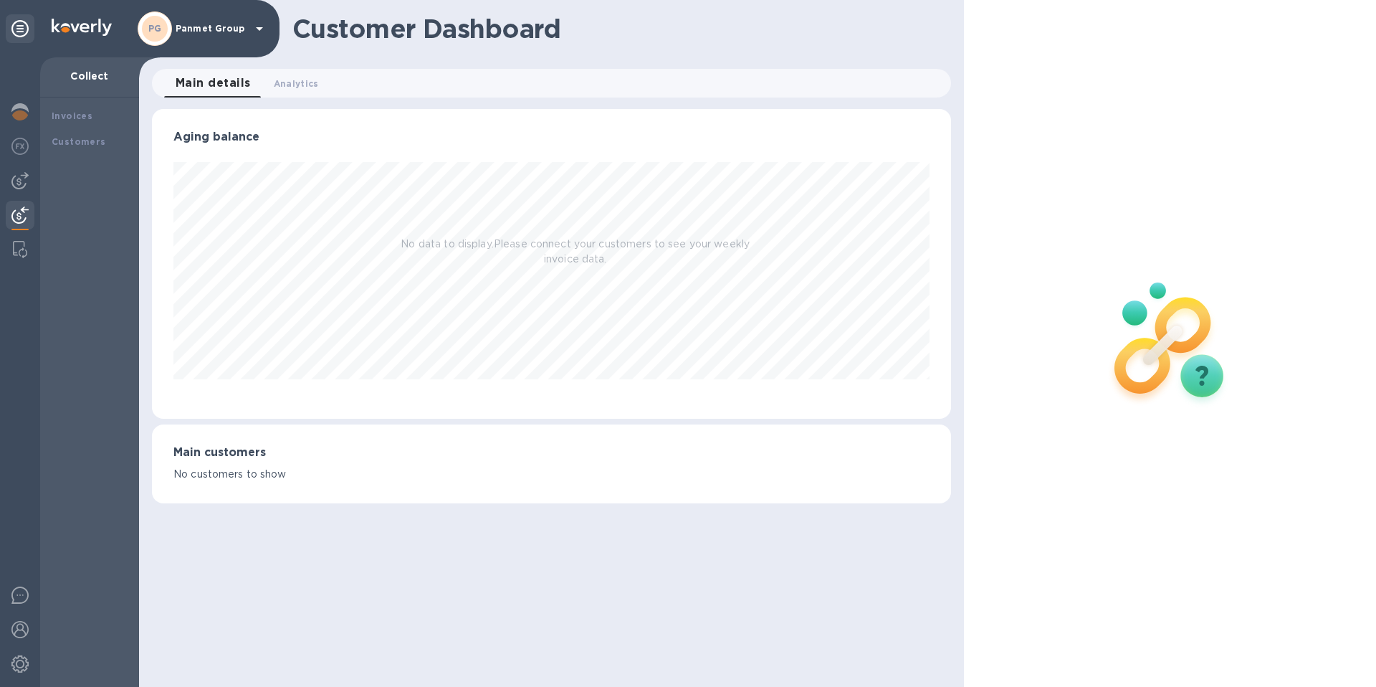
scroll to position [310, 799]
click at [22, 631] on img at bounding box center [19, 629] width 17 height 17
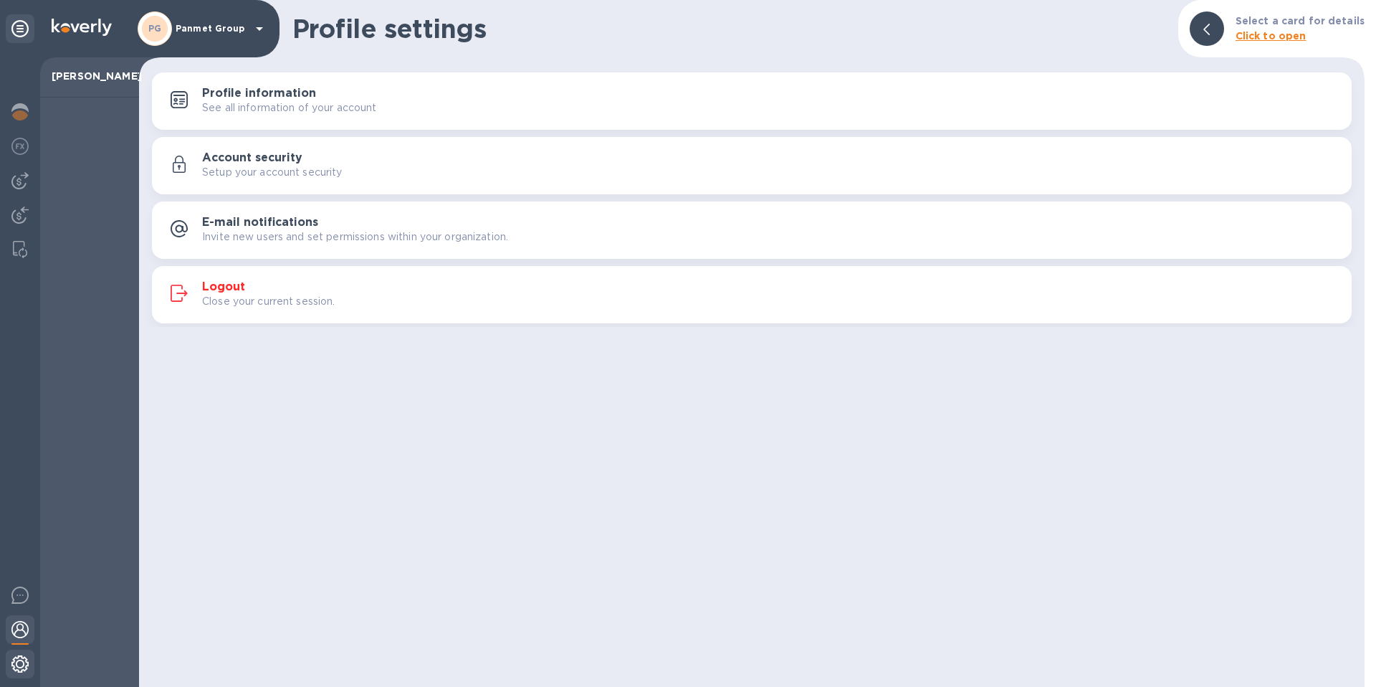
click at [21, 666] on img at bounding box center [19, 663] width 17 height 17
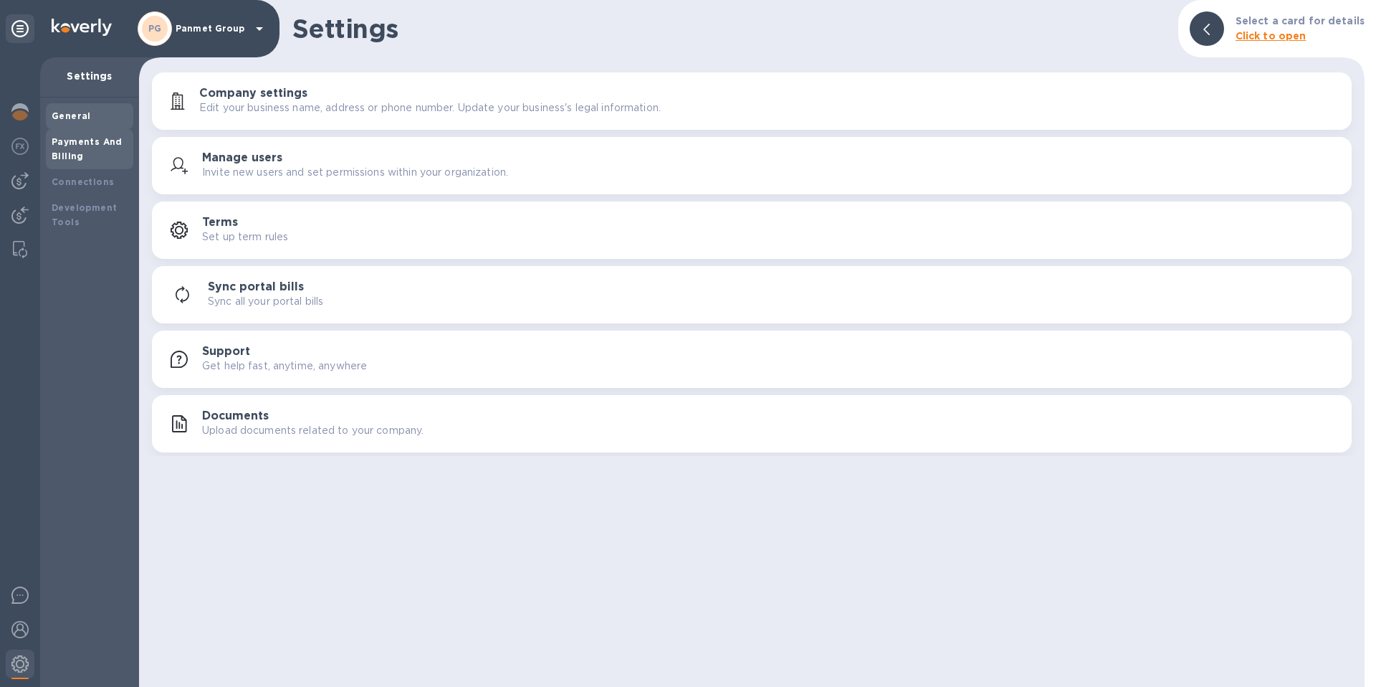
click at [78, 145] on b "Payments And Billing" at bounding box center [87, 148] width 71 height 25
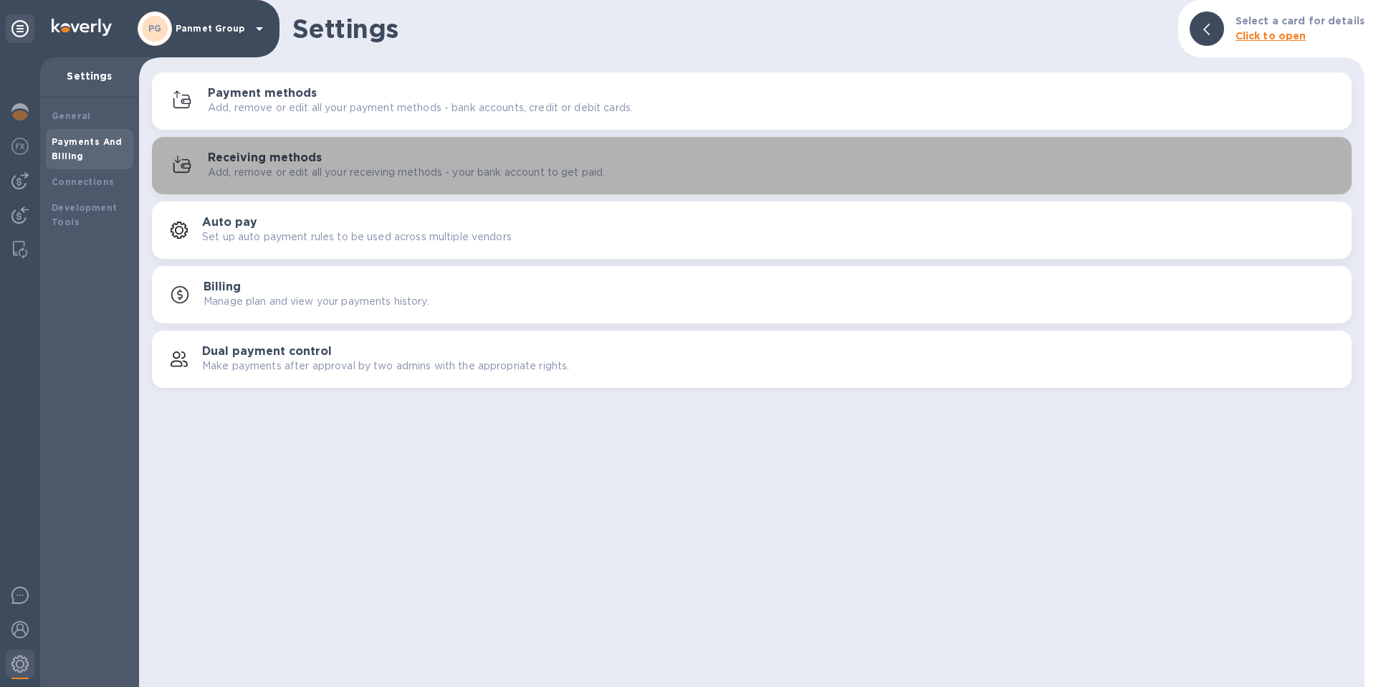
click at [291, 163] on h3 "Receiving methods" at bounding box center [265, 158] width 114 height 14
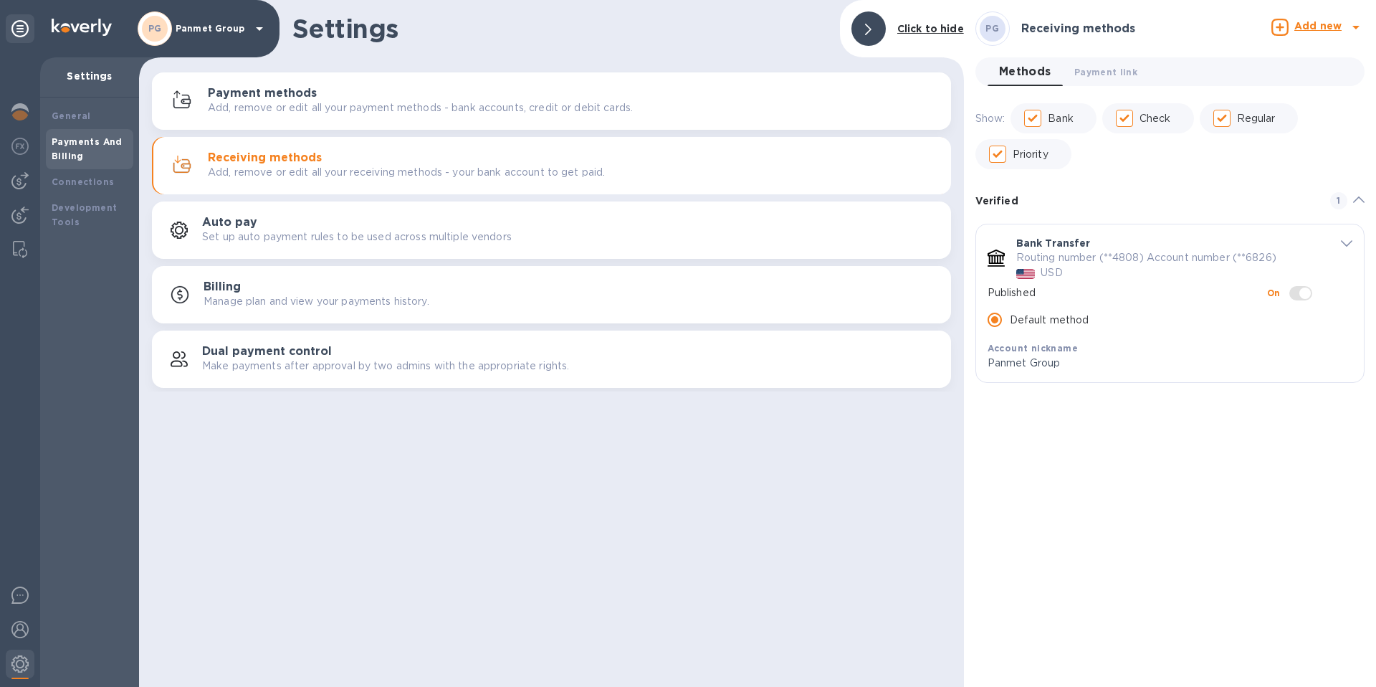
click at [1347, 242] on icon "default-method" at bounding box center [1346, 243] width 11 height 6
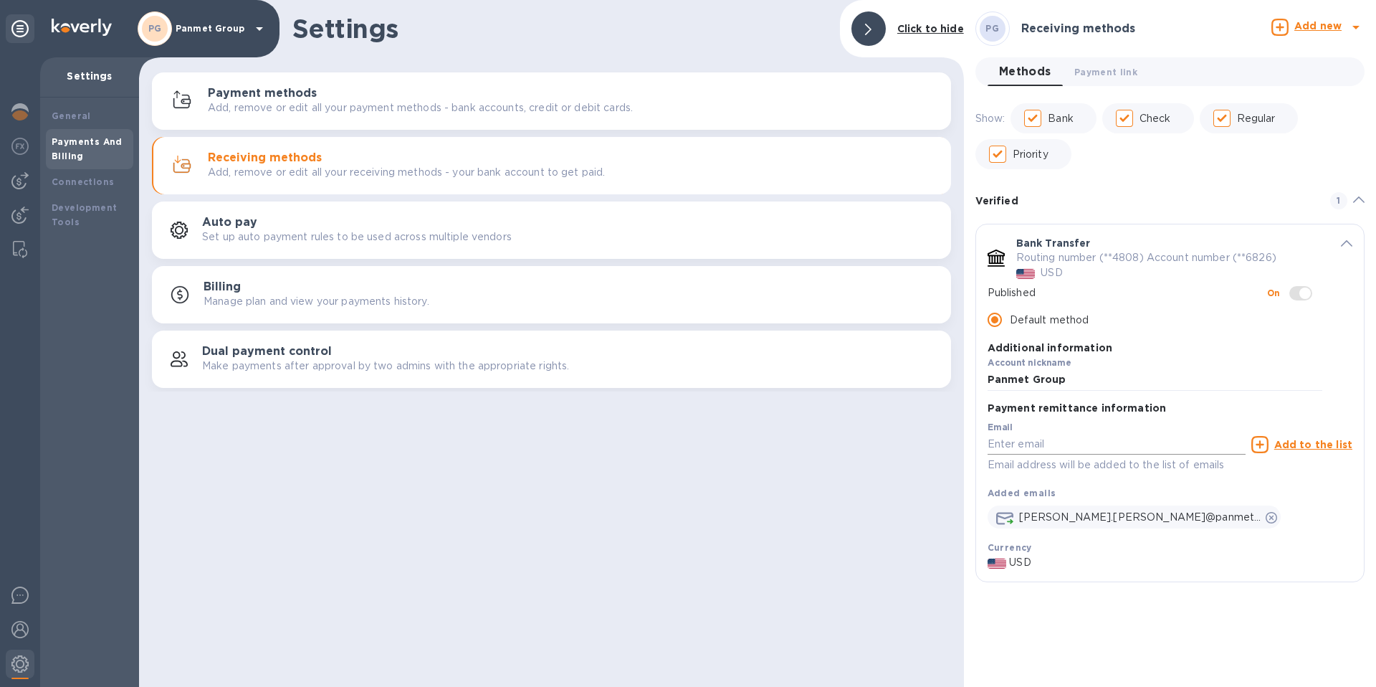
click at [1051, 443] on input "default-method" at bounding box center [1117, 445] width 258 height 22
type input "[EMAIL_ADDRESS][DOMAIN_NAME]"
click at [1302, 442] on u "Add to the list" at bounding box center [1313, 444] width 78 height 11
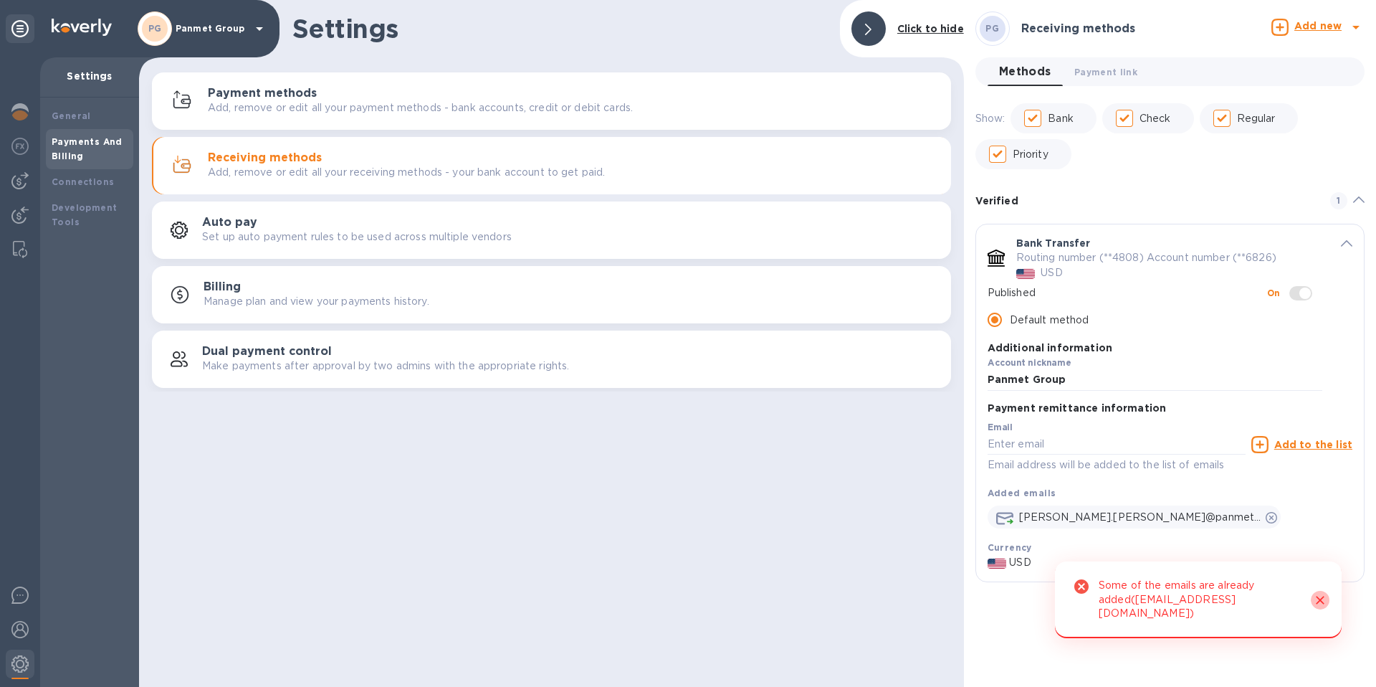
click at [1324, 606] on icon "Close" at bounding box center [1320, 600] width 14 height 14
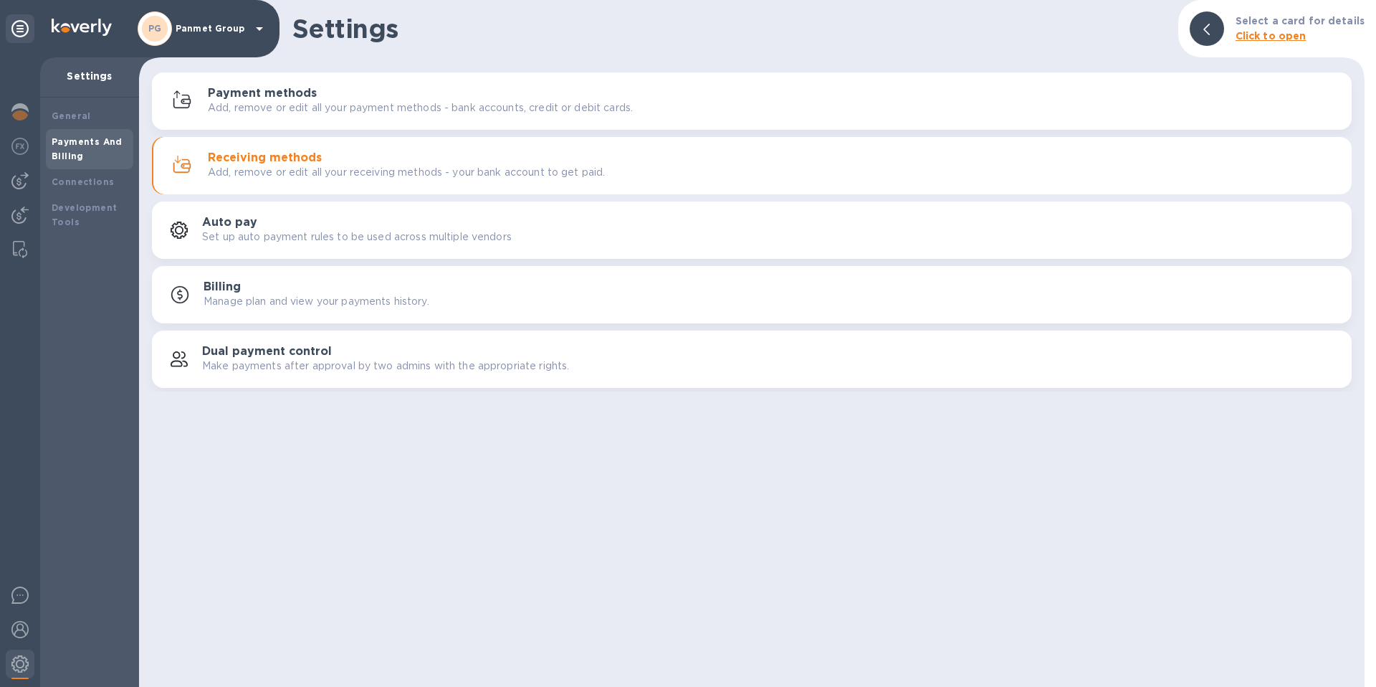
click at [272, 162] on h3 "Receiving methods" at bounding box center [265, 158] width 114 height 14
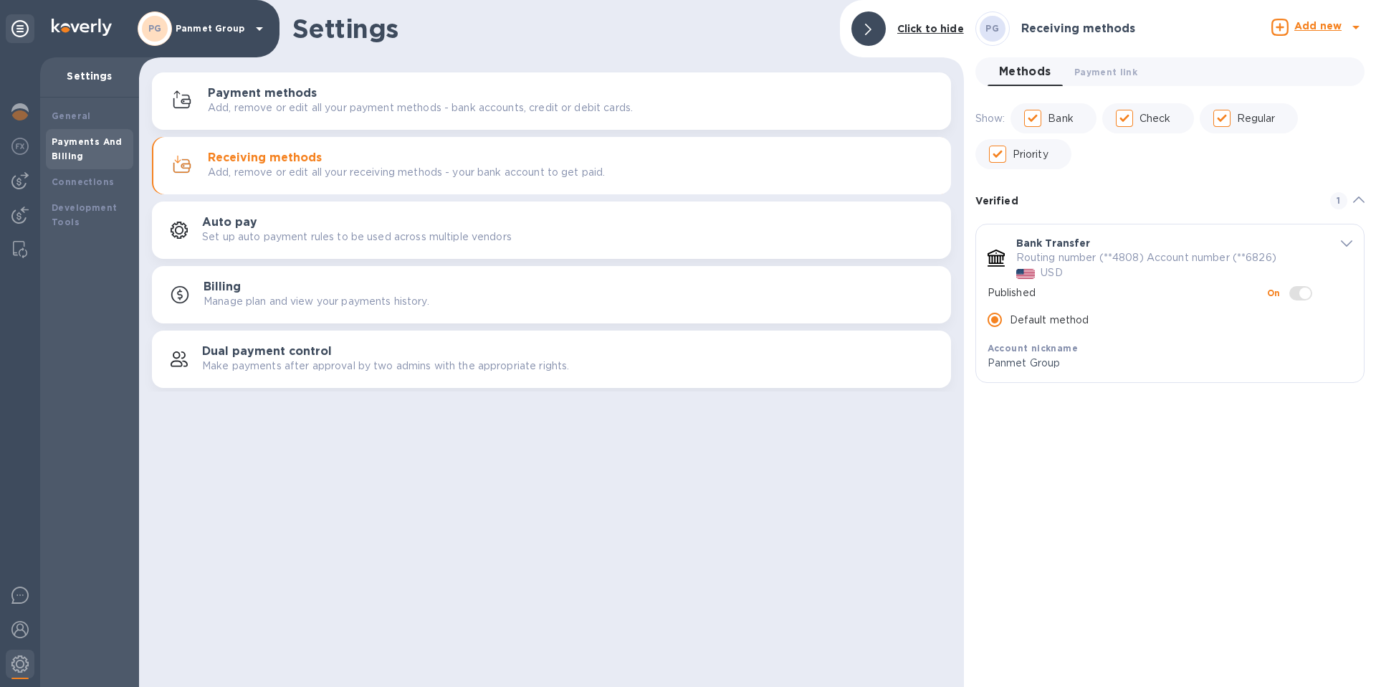
click at [1347, 247] on icon "default-method" at bounding box center [1346, 243] width 11 height 6
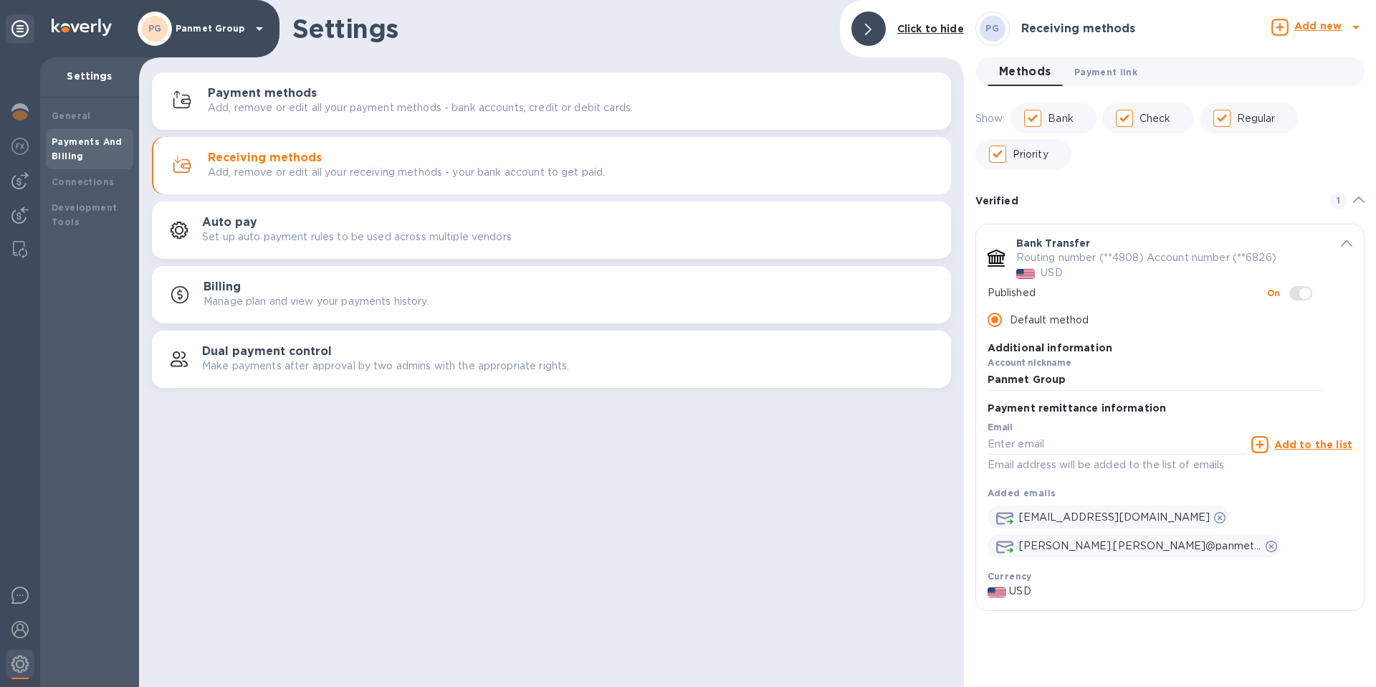
click at [1103, 73] on span "Payment link 0" at bounding box center [1105, 72] width 63 height 15
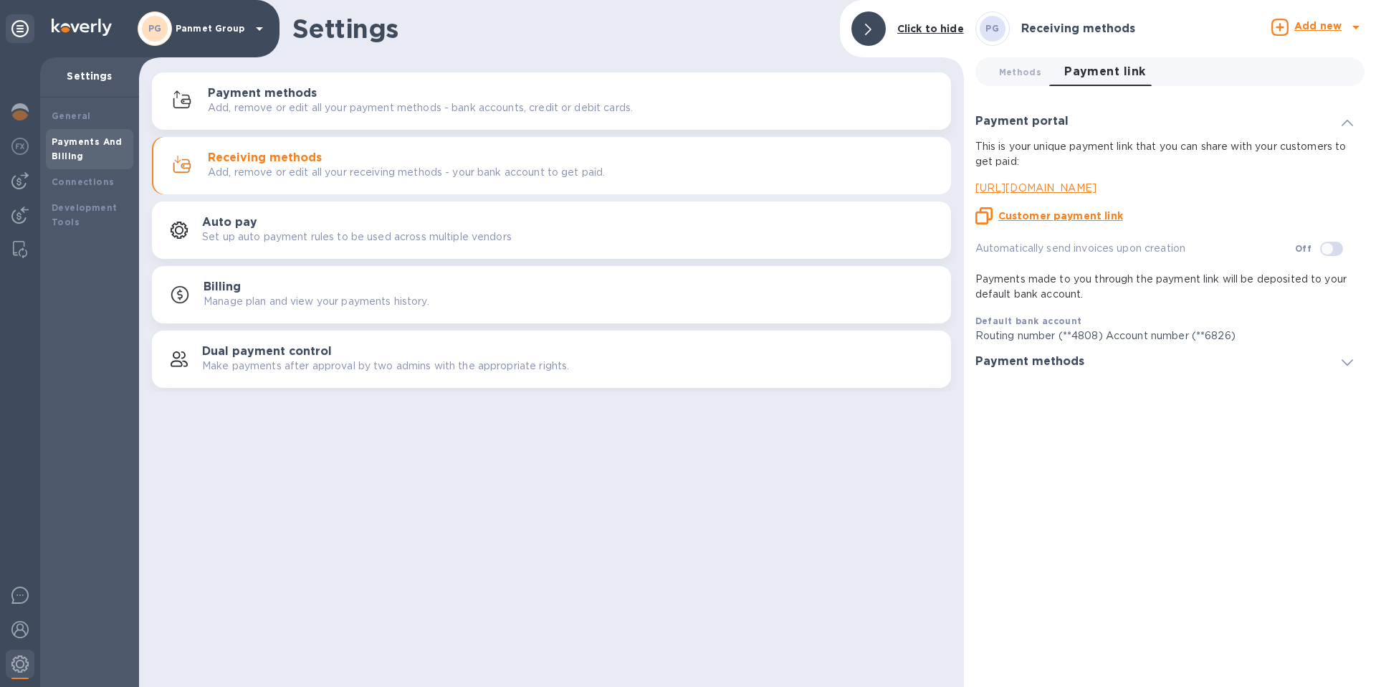
click at [1059, 216] on u "Customer payment link" at bounding box center [1060, 215] width 125 height 11
click at [79, 115] on b "General" at bounding box center [71, 115] width 39 height 11
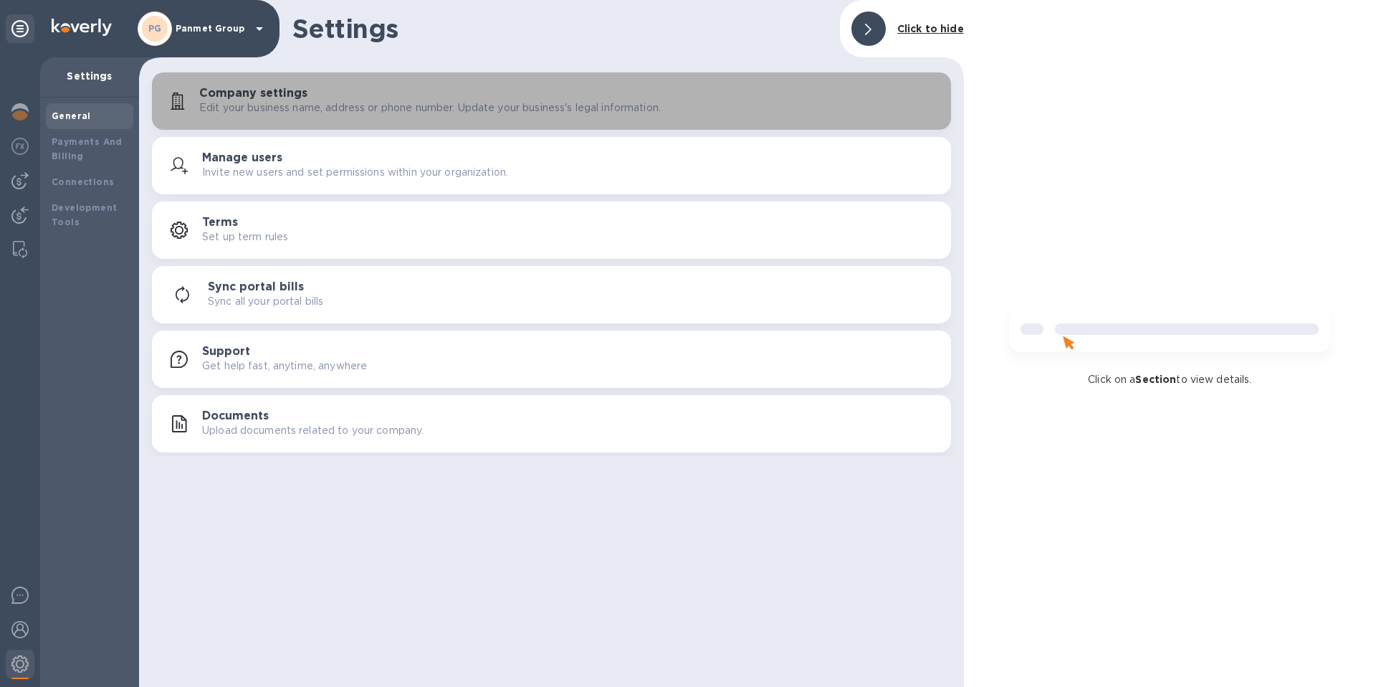
click at [240, 94] on h3 "Company settings" at bounding box center [253, 94] width 108 height 14
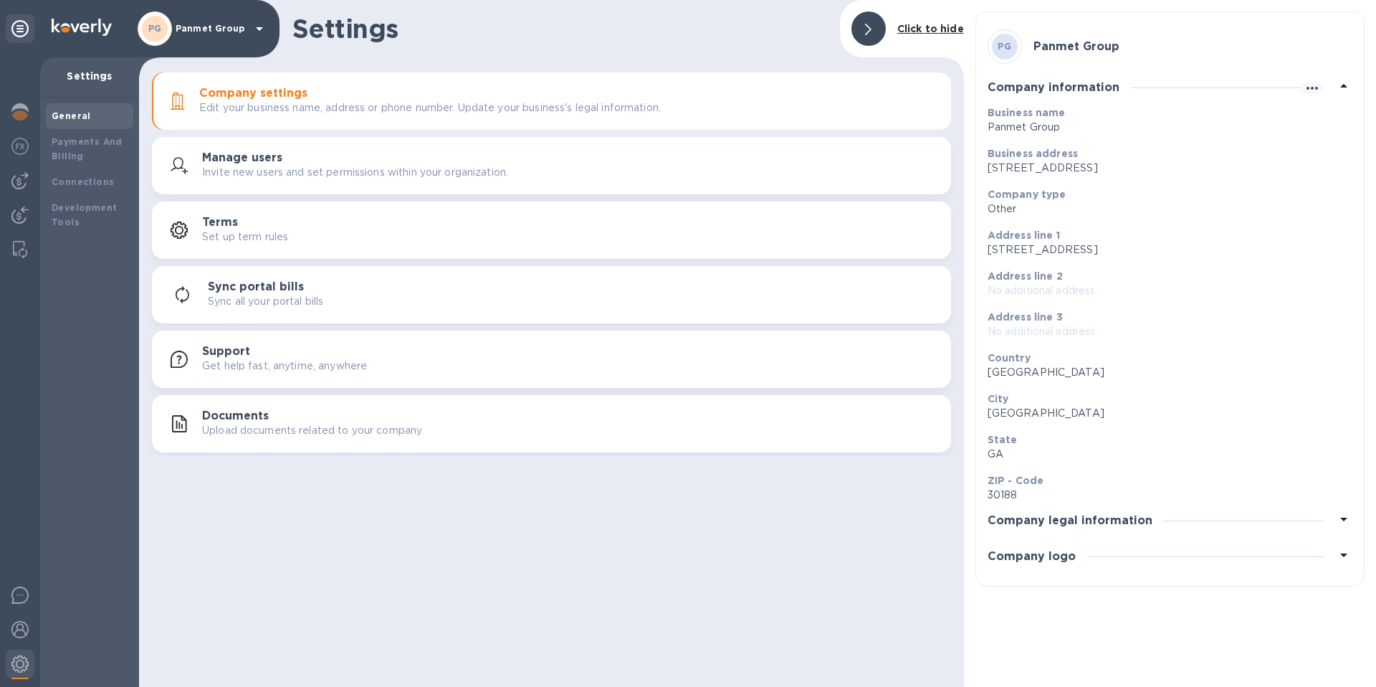
click at [1067, 555] on h3 "Company logo" at bounding box center [1032, 557] width 88 height 14
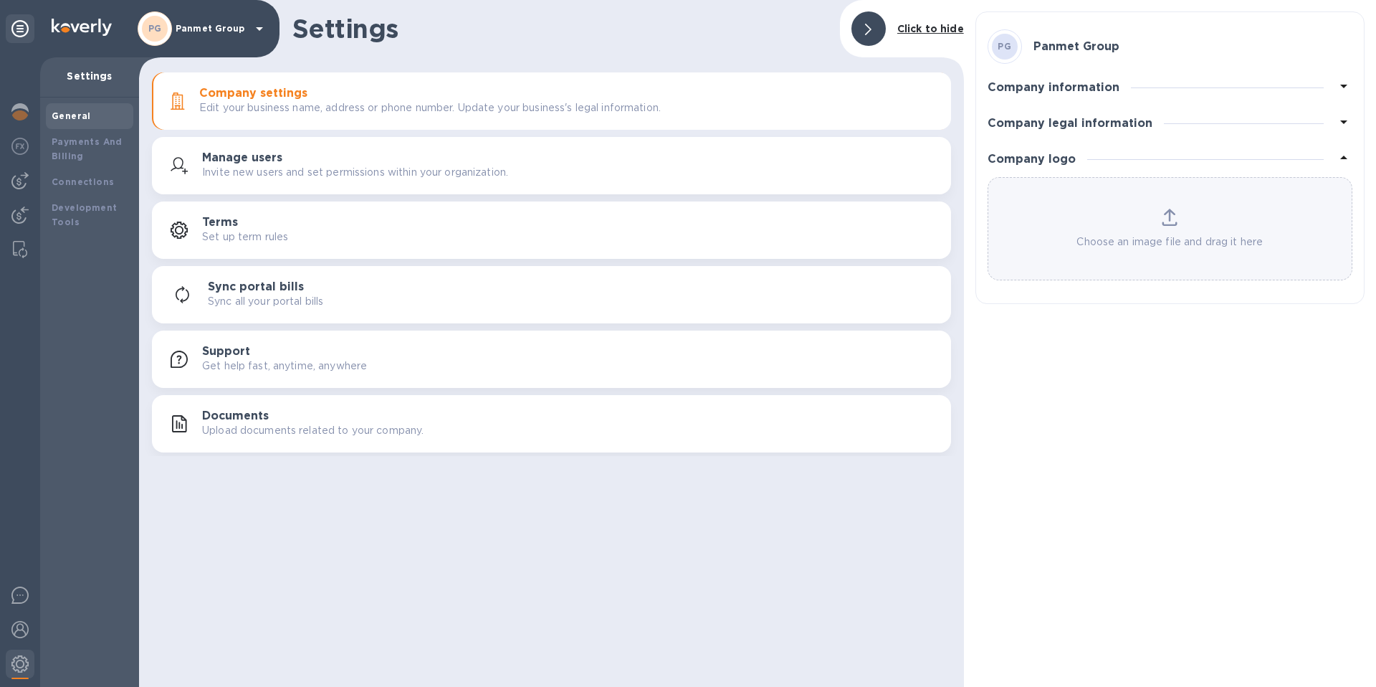
click at [1156, 225] on div "Choose an image file and drag it here" at bounding box center [1169, 229] width 363 height 41
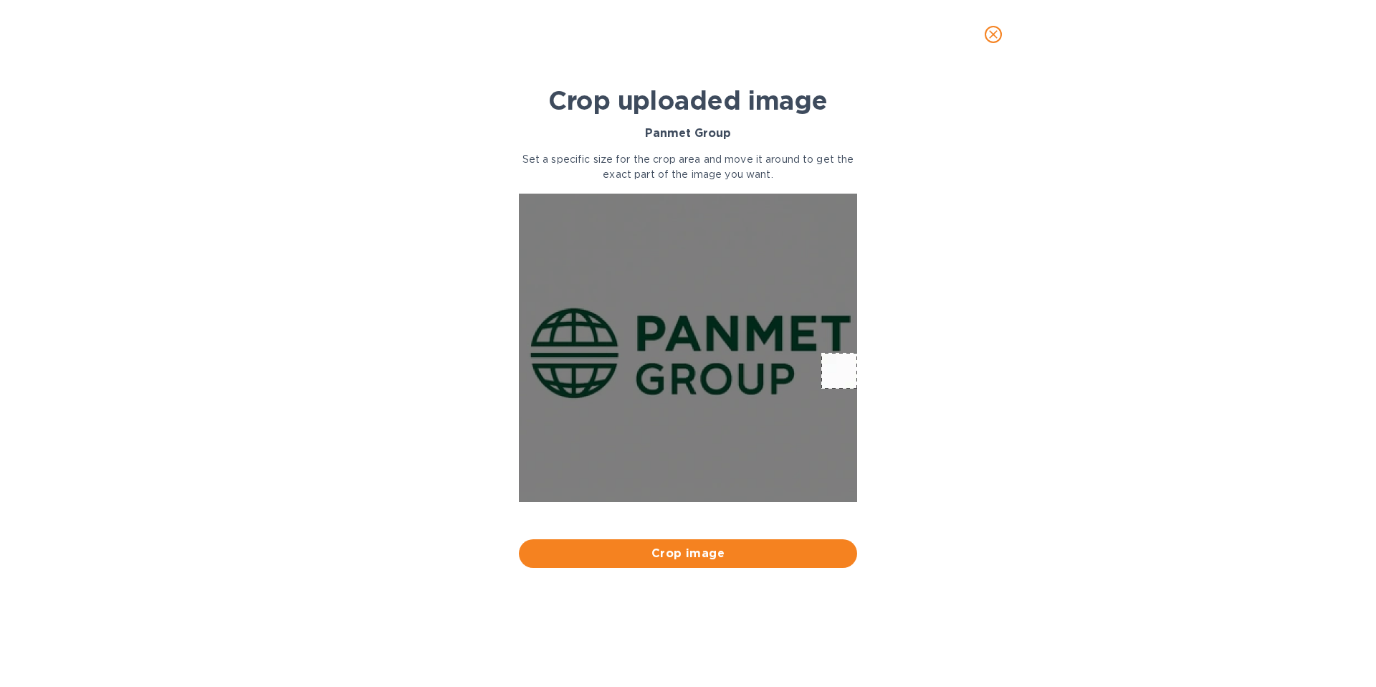
click at [897, 355] on div "Crop uploaded image Panmet Group Set a specific size for the crop area and move…" at bounding box center [687, 366] width 1353 height 568
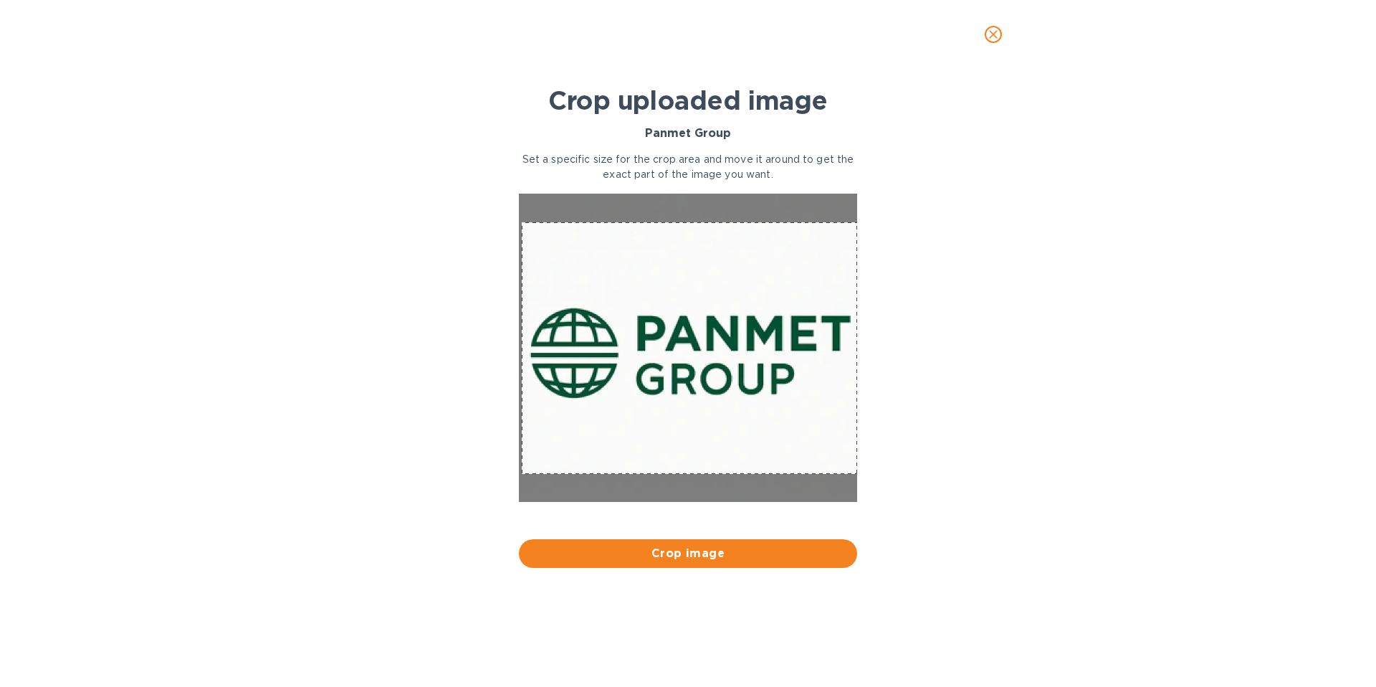
click at [885, 474] on div "Crop uploaded image Panmet Group Set a specific size for the crop area and move…" at bounding box center [687, 366] width 1353 height 568
click at [727, 555] on span "Crop image" at bounding box center [687, 553] width 315 height 17
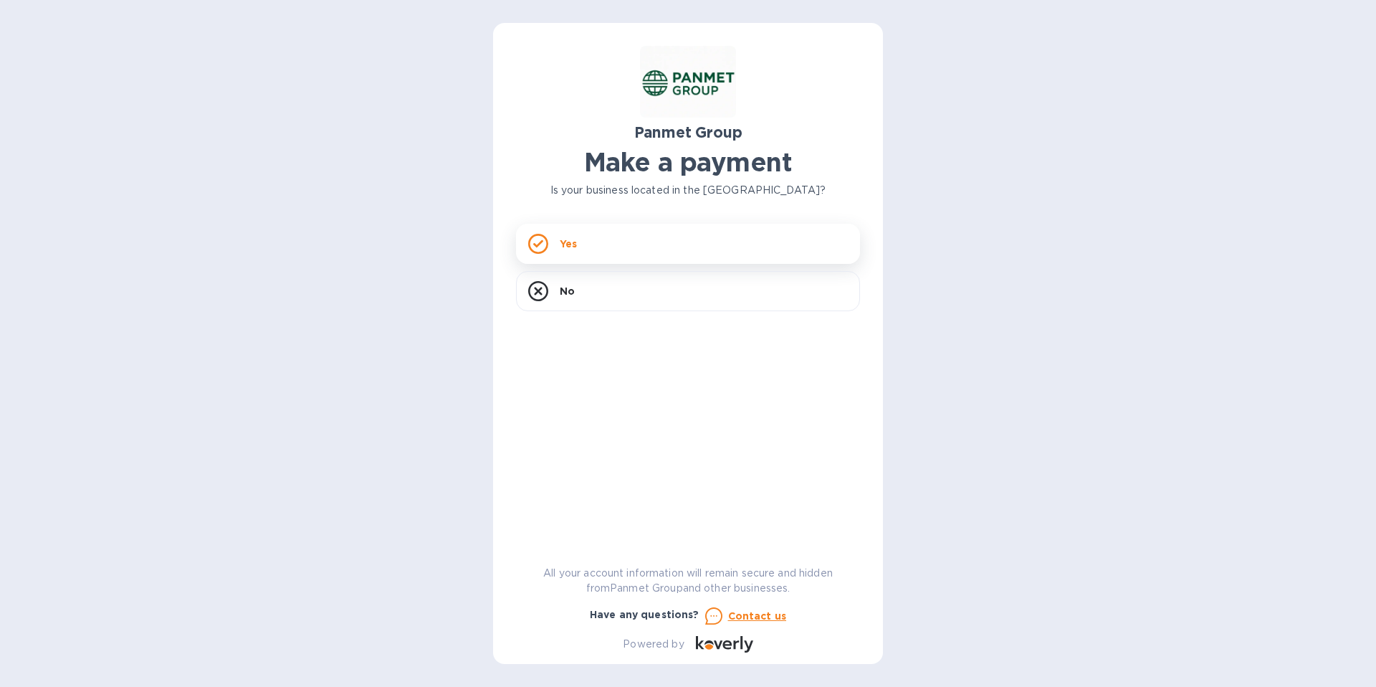
click at [576, 242] on p "Yes" at bounding box center [568, 244] width 17 height 14
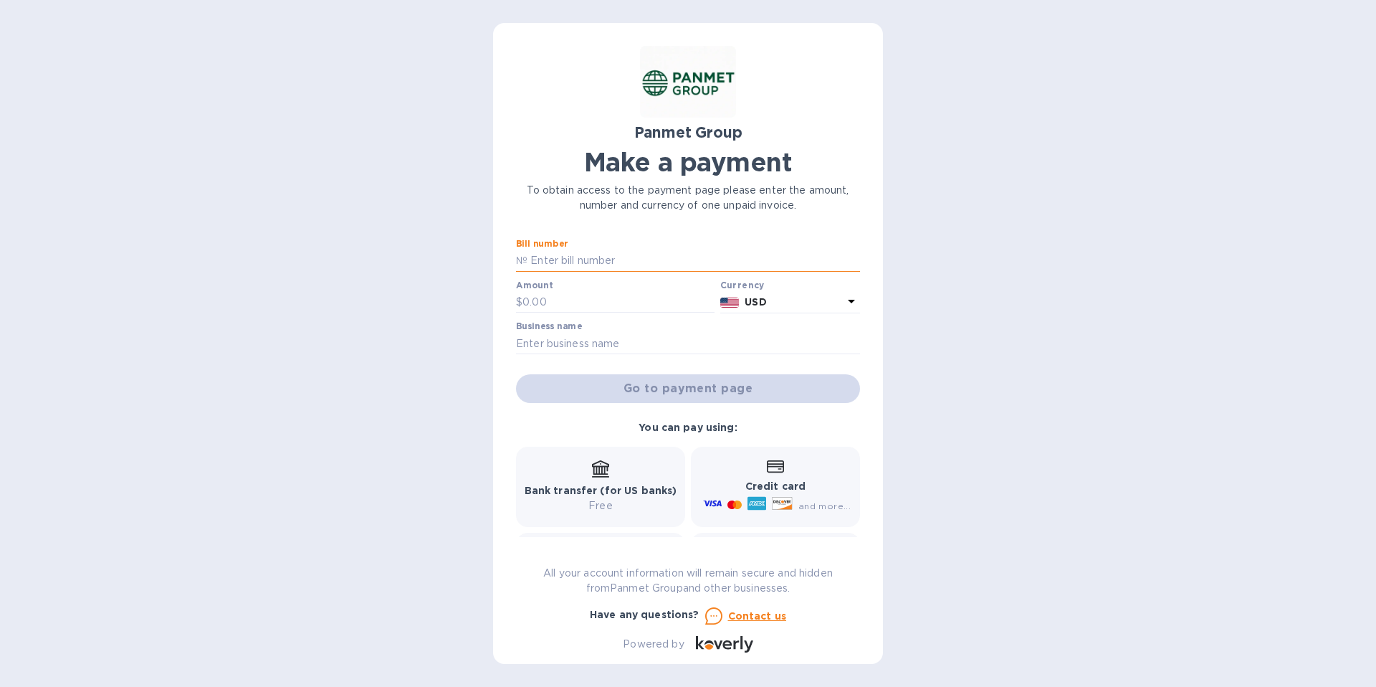
click at [542, 260] on input "text" at bounding box center [693, 261] width 333 height 22
drag, startPoint x: 542, startPoint y: 260, endPoint x: 464, endPoint y: 256, distance: 78.2
click at [466, 256] on div "Panmet Group Make a payment To obtain access to the payment page please enter t…" at bounding box center [688, 343] width 1376 height 687
type input "1234"
click at [598, 299] on input "text" at bounding box center [618, 303] width 192 height 22
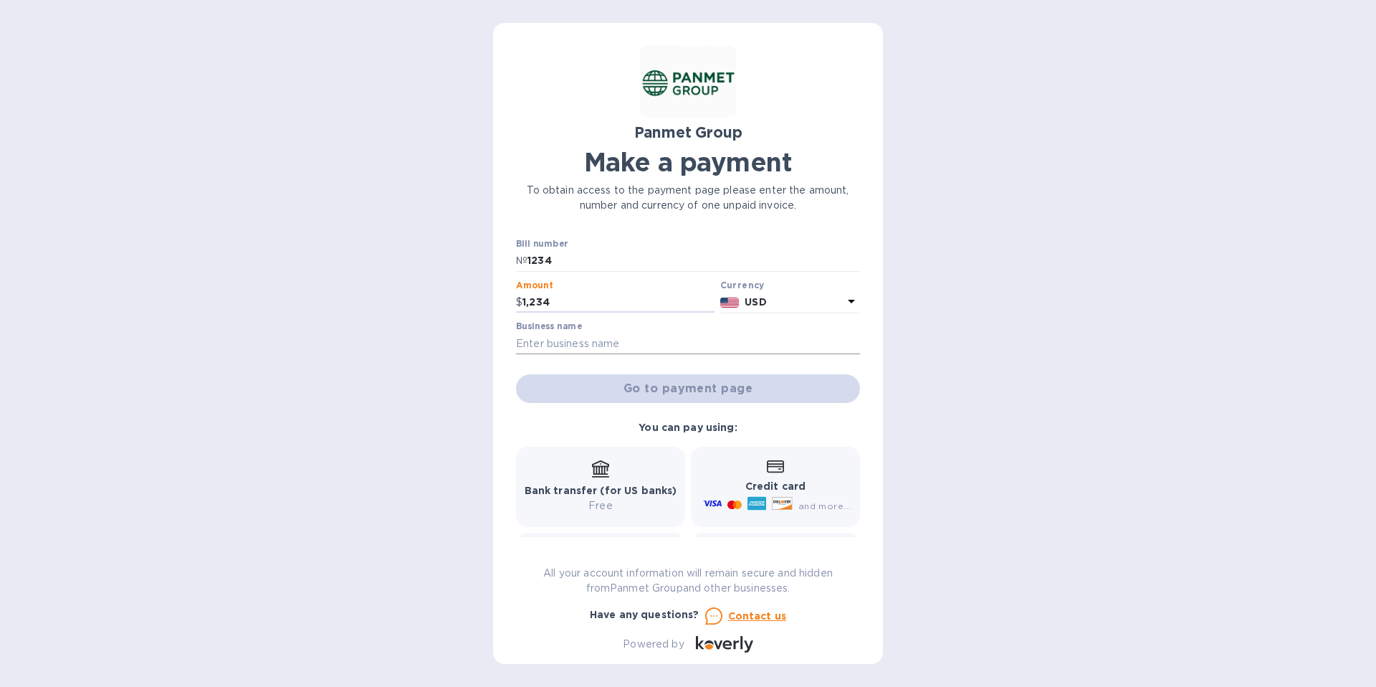
type input "1,234"
click at [674, 345] on input "text" at bounding box center [688, 344] width 344 height 22
type input "1"
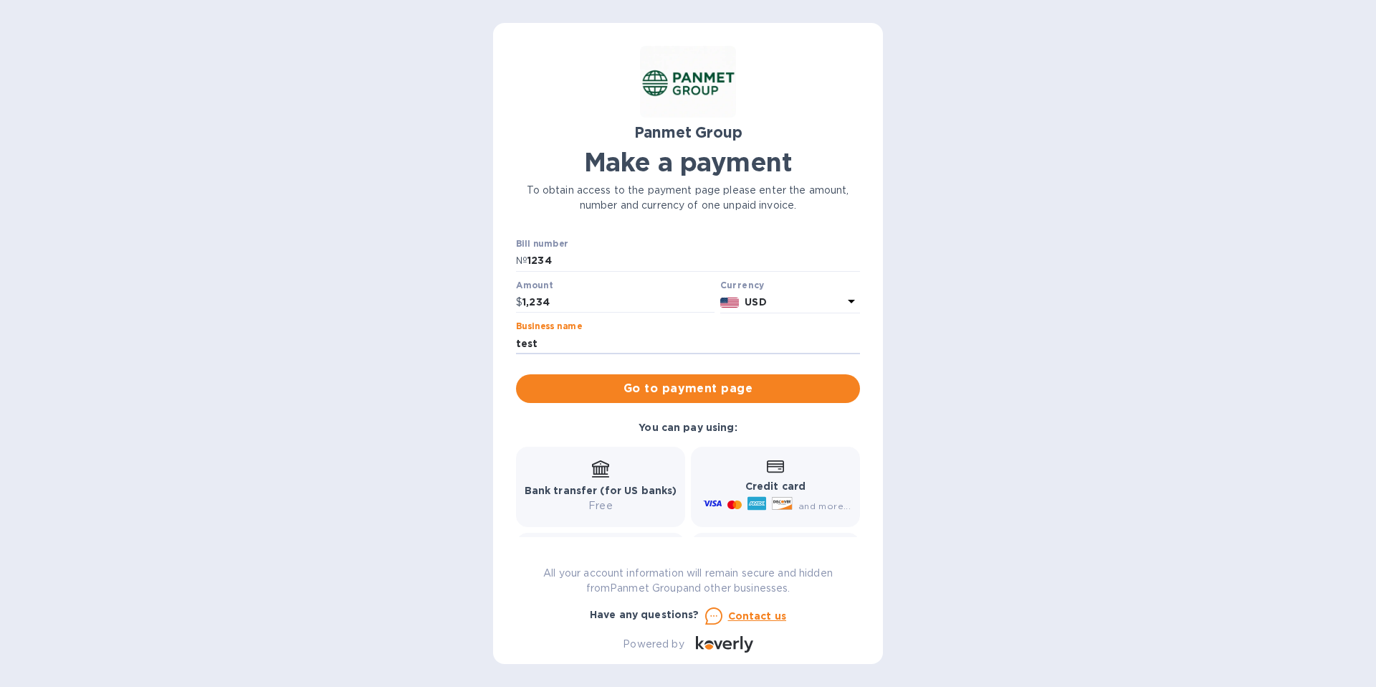
type input "test"
click at [982, 389] on div "Panmet Group Make a payment To obtain access to the payment page please enter t…" at bounding box center [688, 343] width 1376 height 687
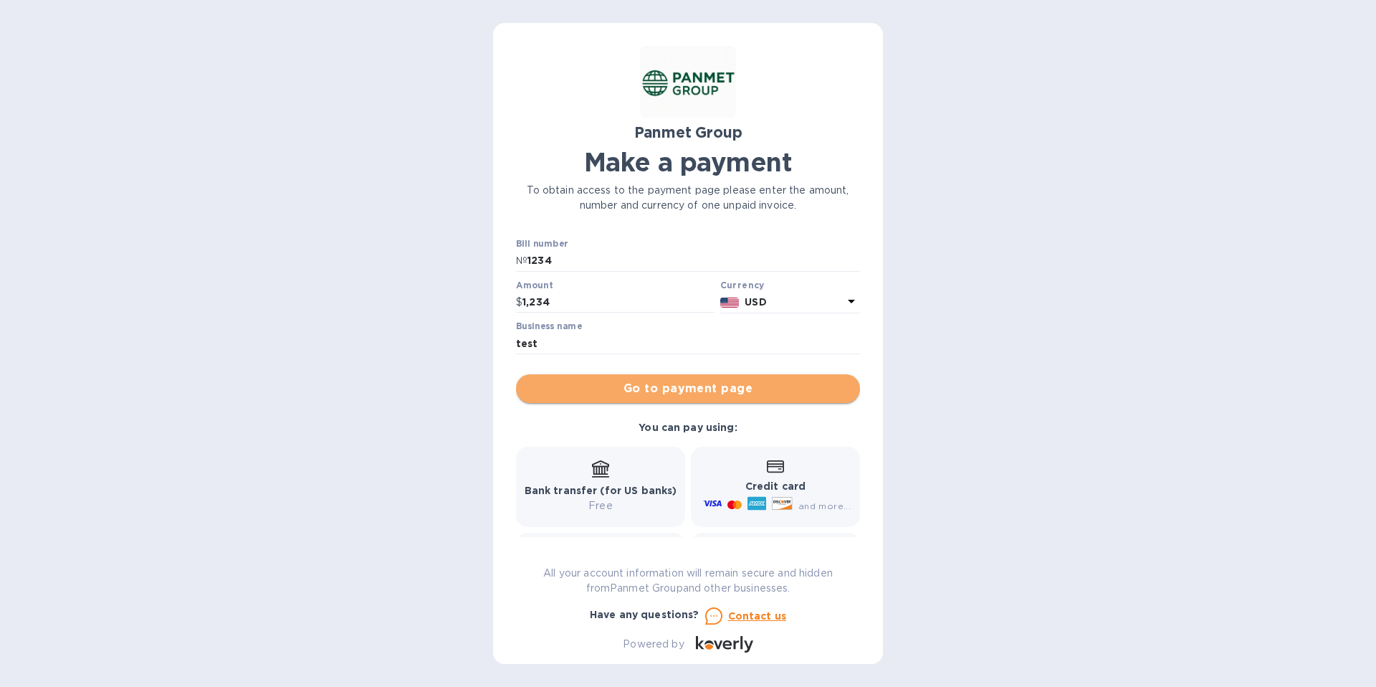
click at [718, 390] on span "Go to payment page" at bounding box center [687, 388] width 321 height 17
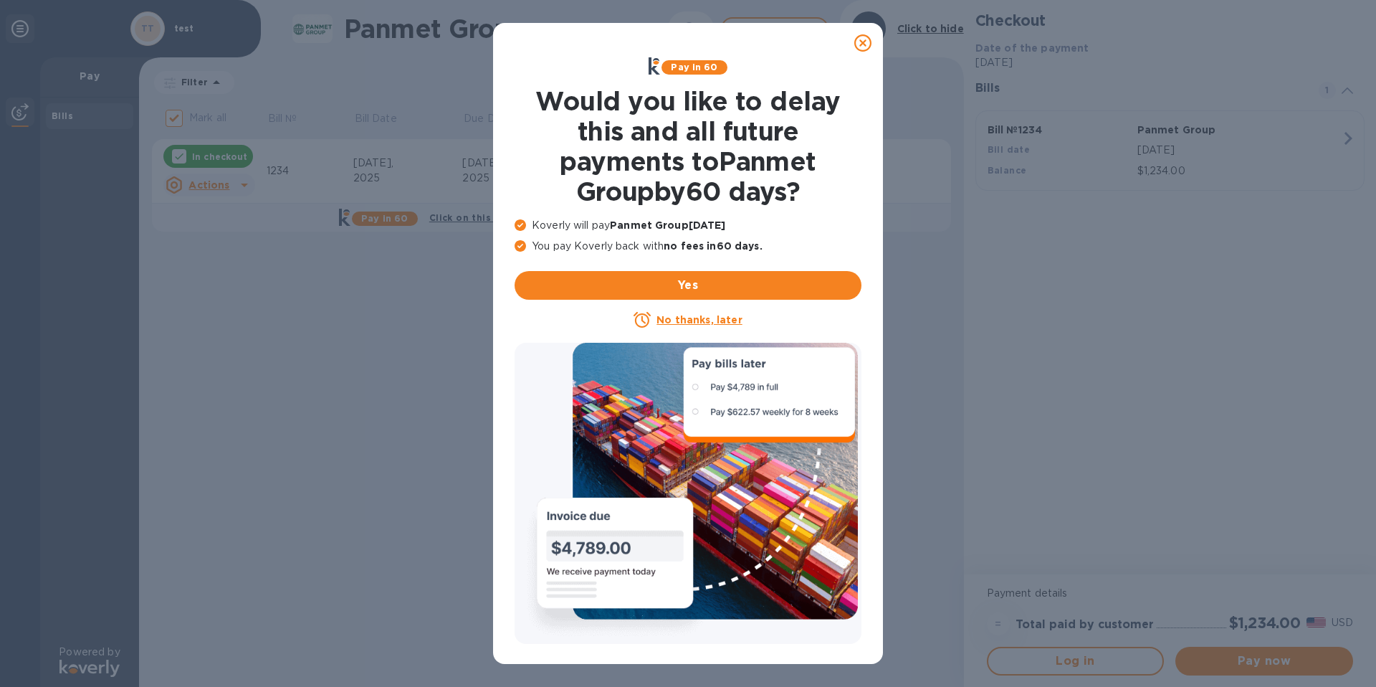
click at [705, 318] on u "No thanks, later" at bounding box center [698, 319] width 85 height 11
